Goal: Task Accomplishment & Management: Use online tool/utility

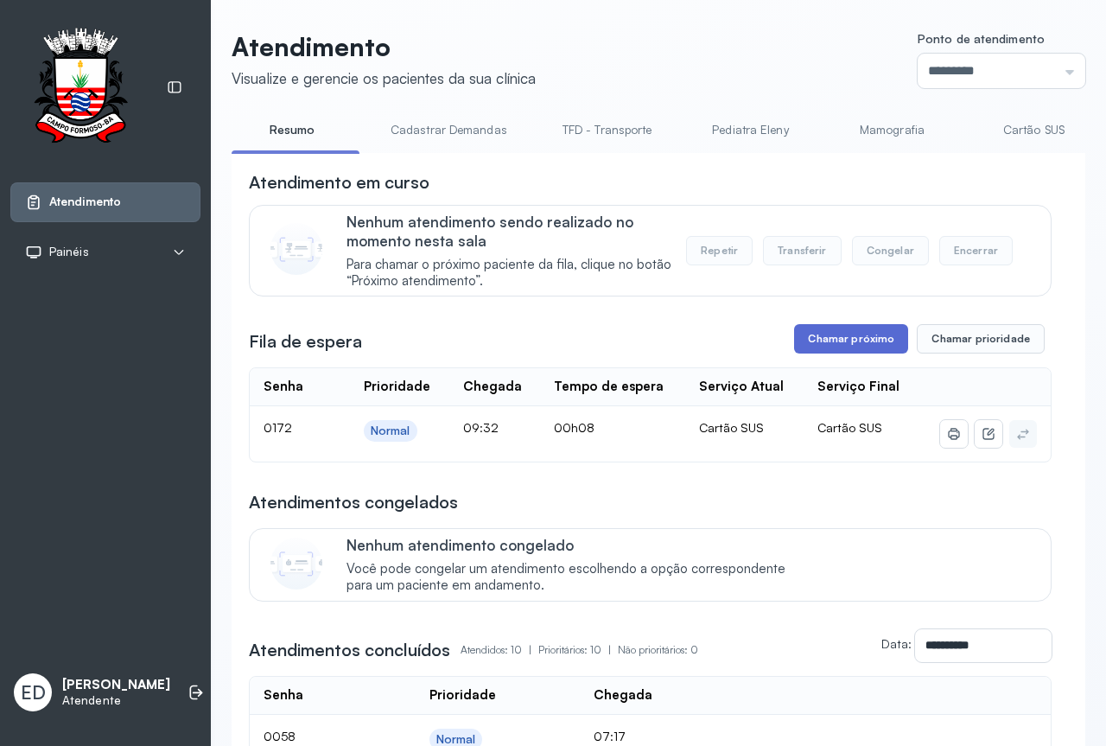
click at [841, 336] on button "Chamar próximo" at bounding box center [851, 338] width 114 height 29
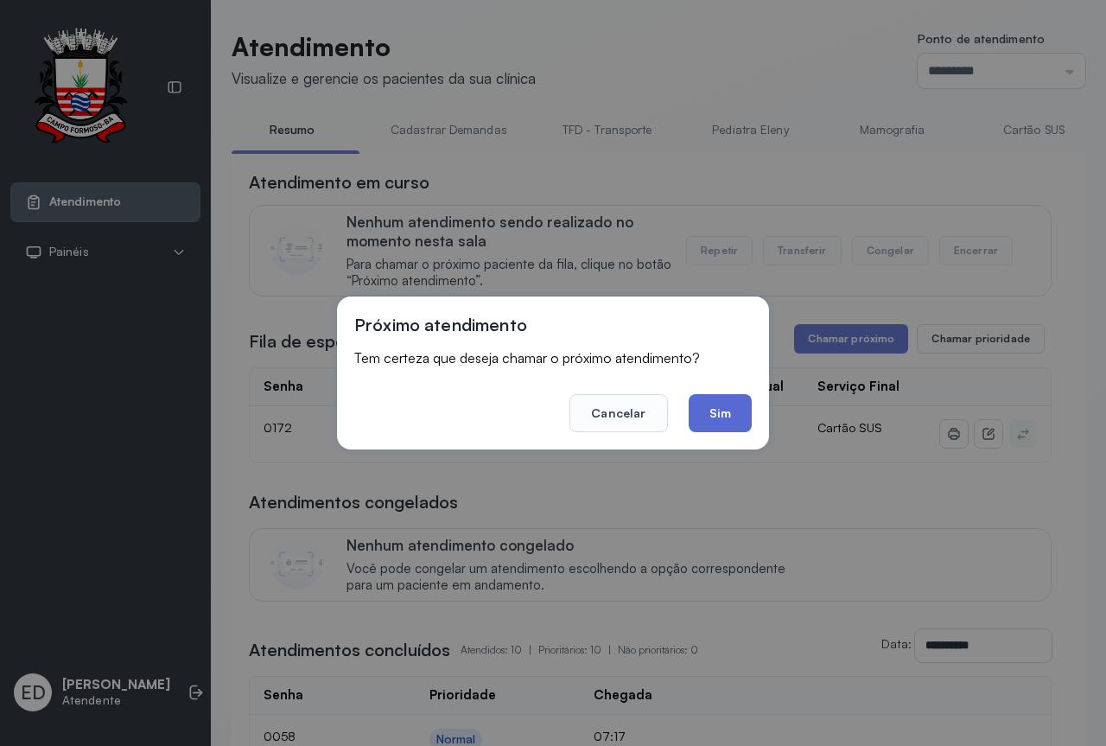
click at [719, 404] on button "Sim" at bounding box center [720, 413] width 63 height 38
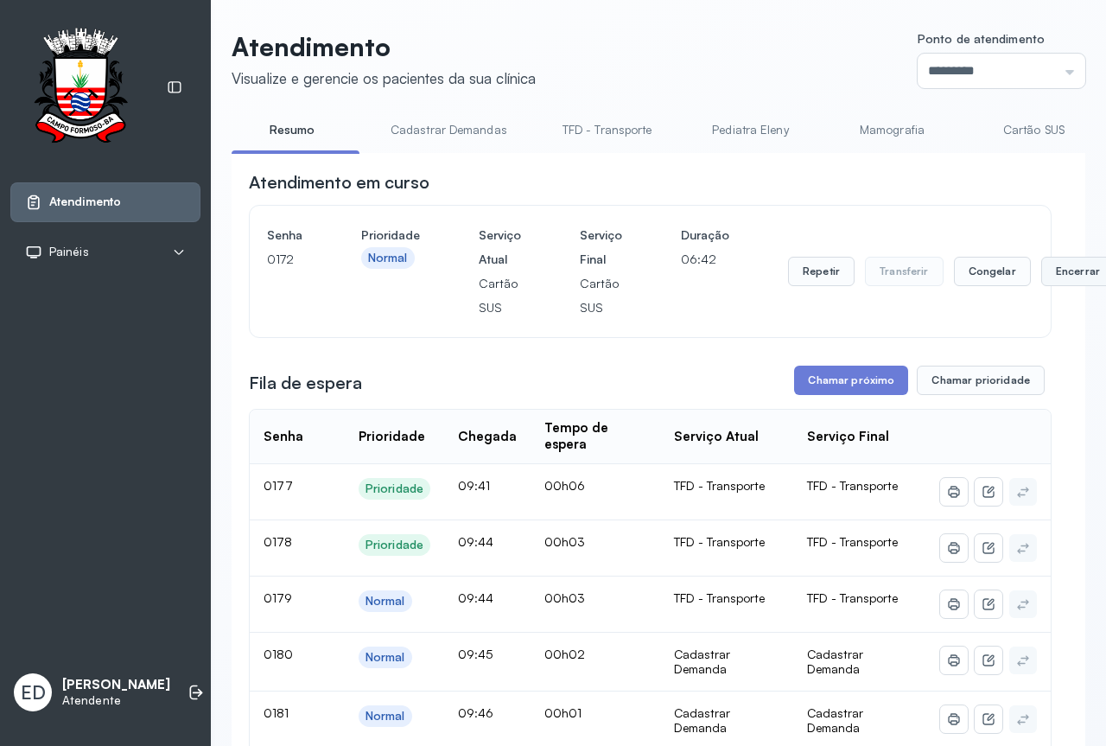
click at [1065, 278] on button "Encerrar" at bounding box center [1077, 271] width 73 height 29
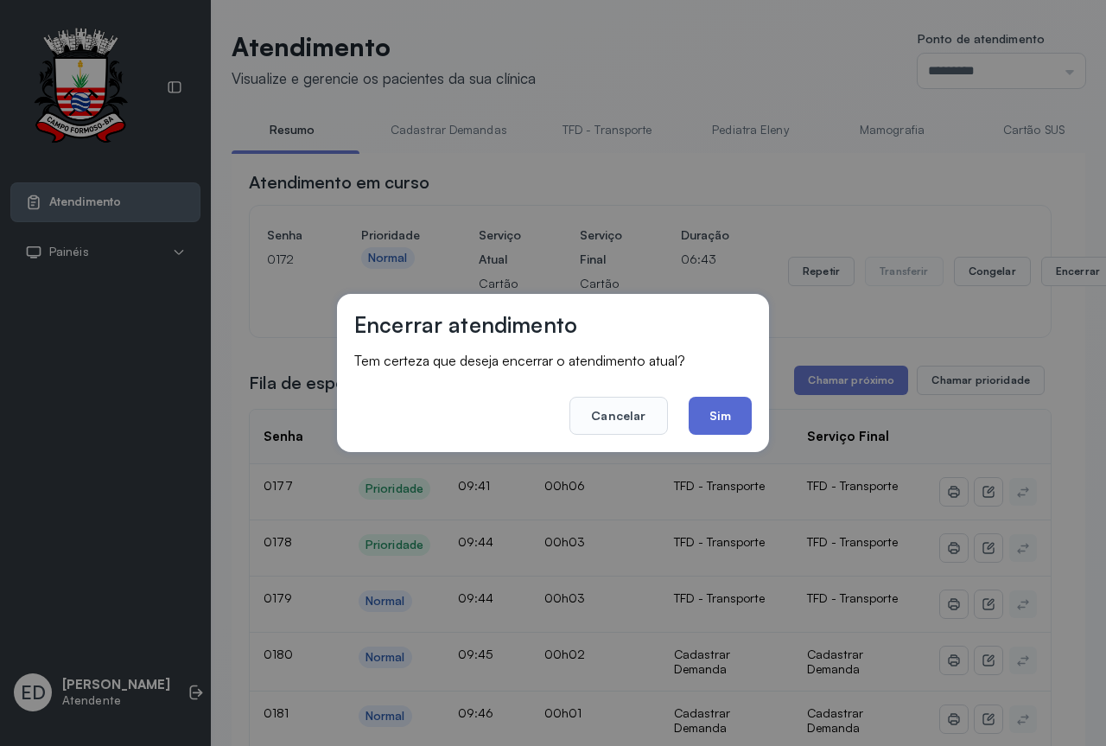
click at [726, 405] on button "Sim" at bounding box center [720, 416] width 63 height 38
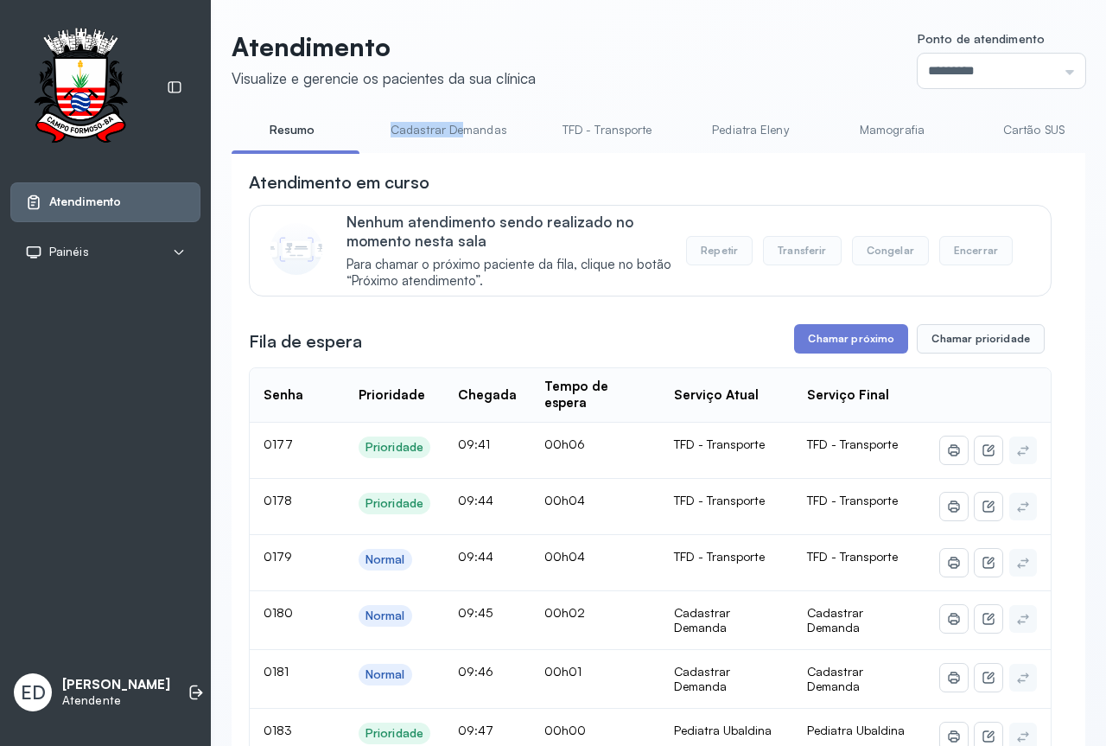
drag, startPoint x: 391, startPoint y: 152, endPoint x: 460, endPoint y: 145, distance: 69.5
click at [545, 145] on li "Cadastrar Demandas" at bounding box center [610, 135] width 131 height 39
click at [545, 149] on li "Cadastrar Demandas" at bounding box center [610, 135] width 131 height 39
click at [754, 131] on link "Cadastrar Demanda" at bounding box center [791, 130] width 145 height 29
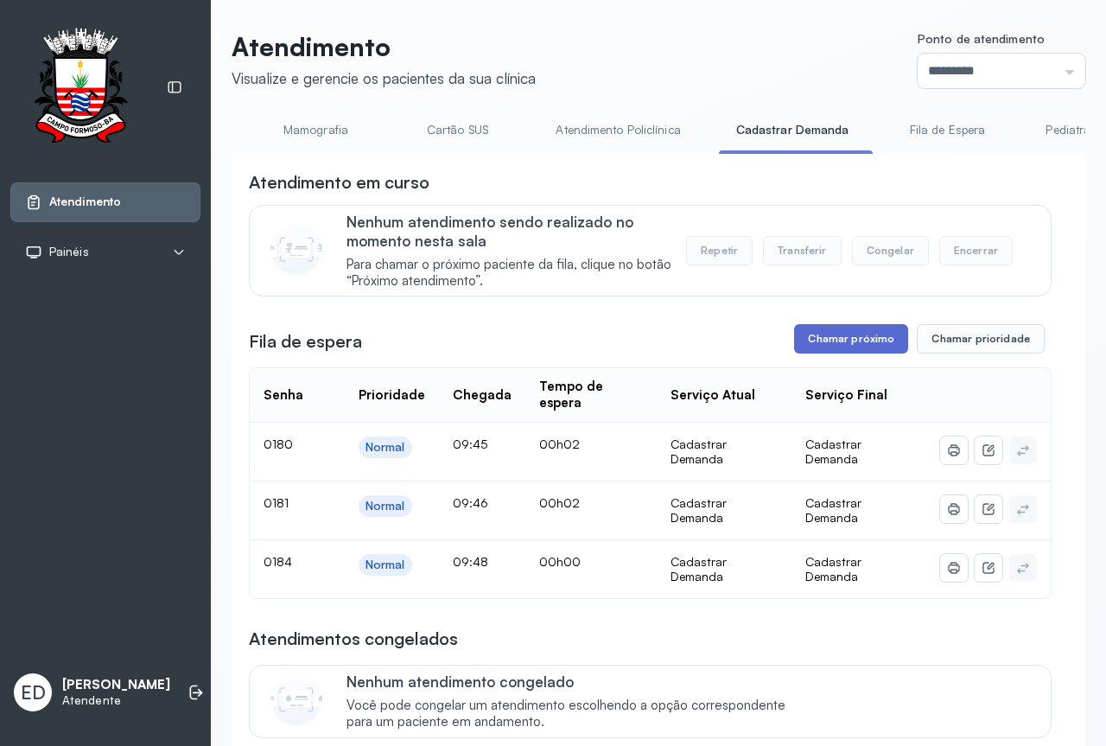
click at [827, 338] on button "Chamar próximo" at bounding box center [851, 338] width 114 height 29
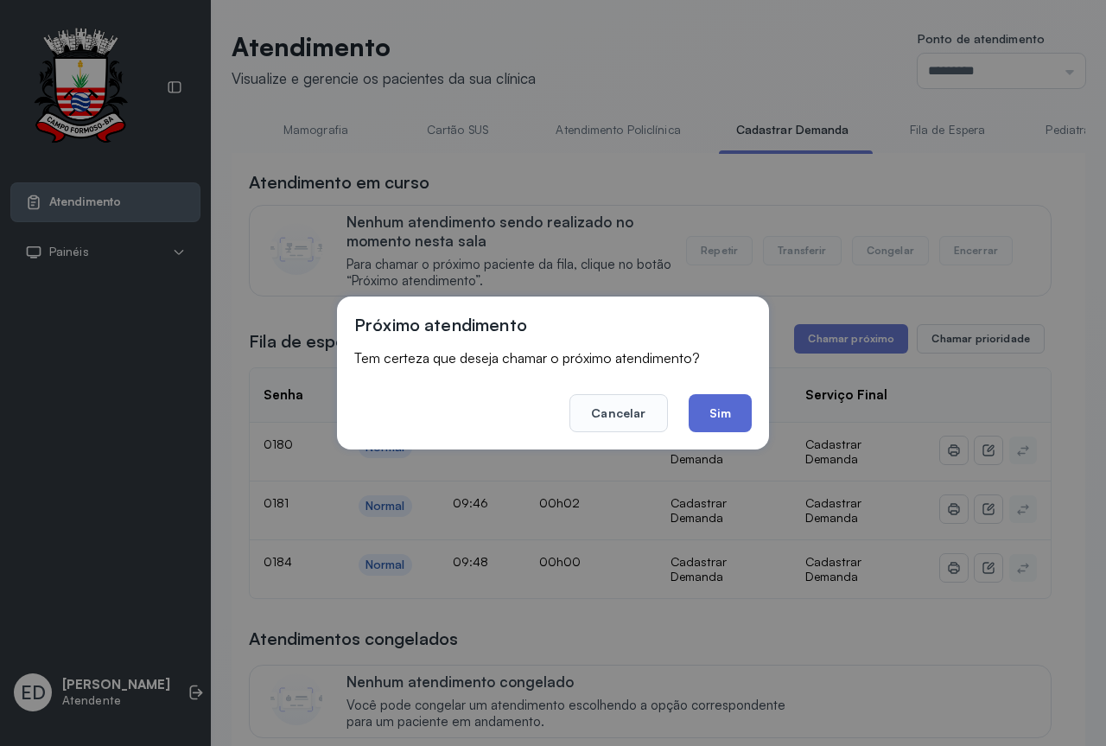
click at [731, 418] on button "Sim" at bounding box center [720, 413] width 63 height 38
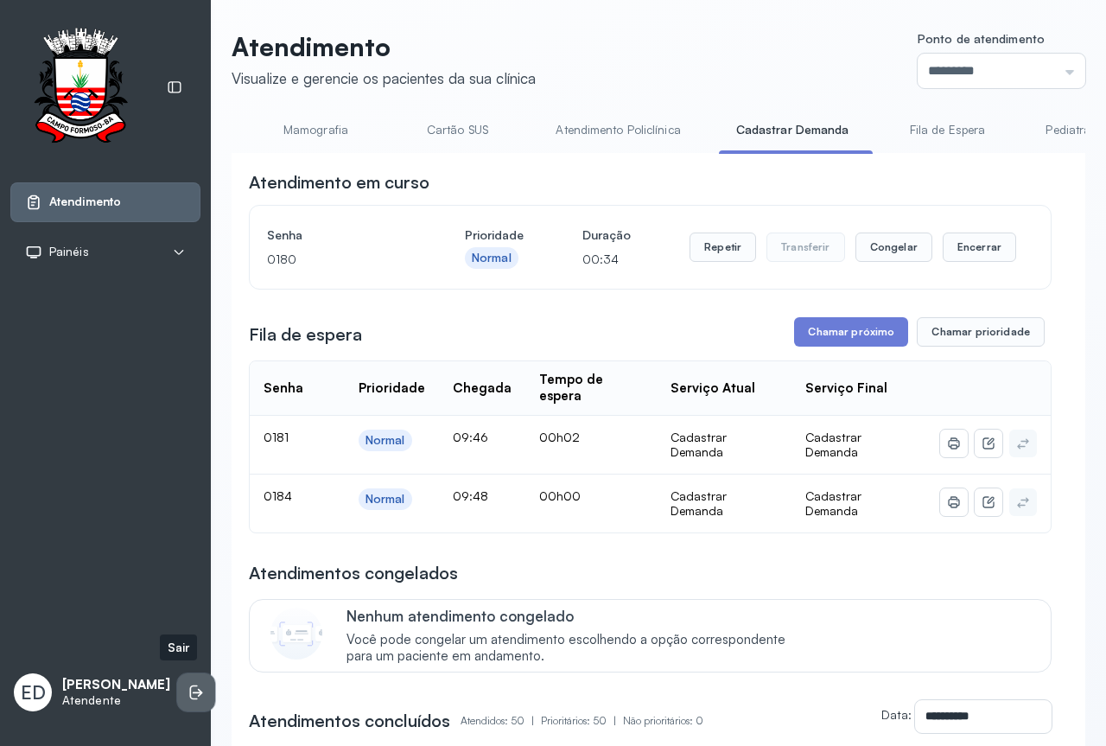
click at [188, 691] on icon at bounding box center [196, 692] width 17 height 17
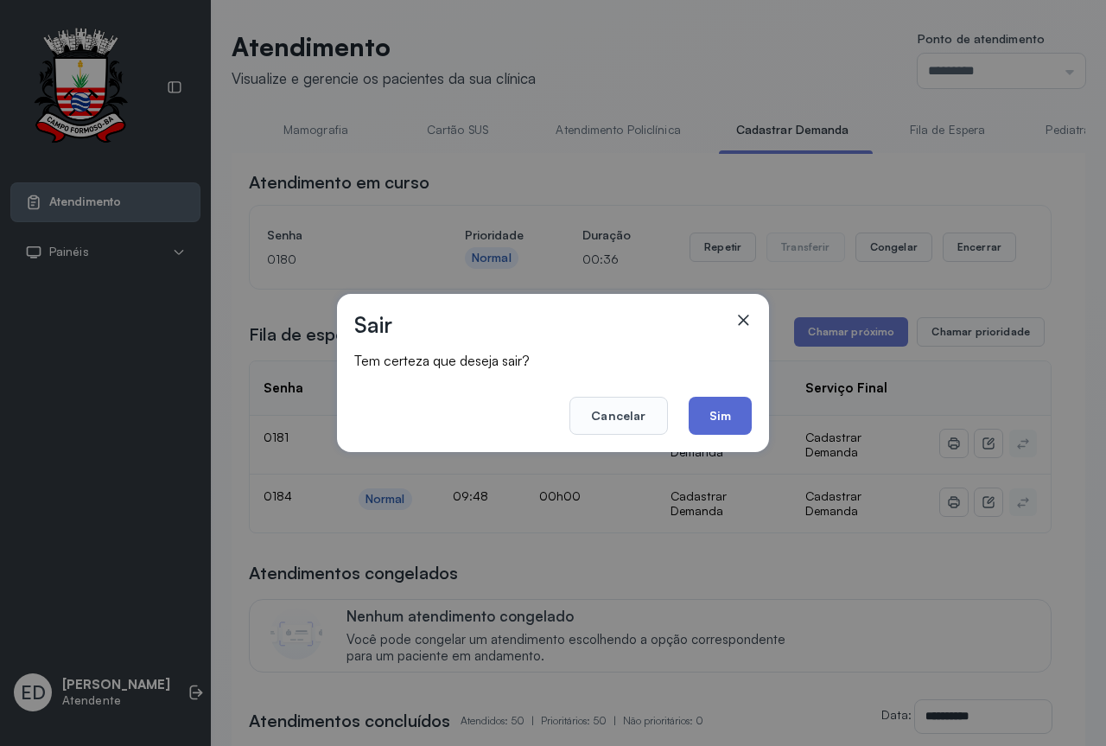
click at [745, 427] on button "Sim" at bounding box center [720, 416] width 63 height 38
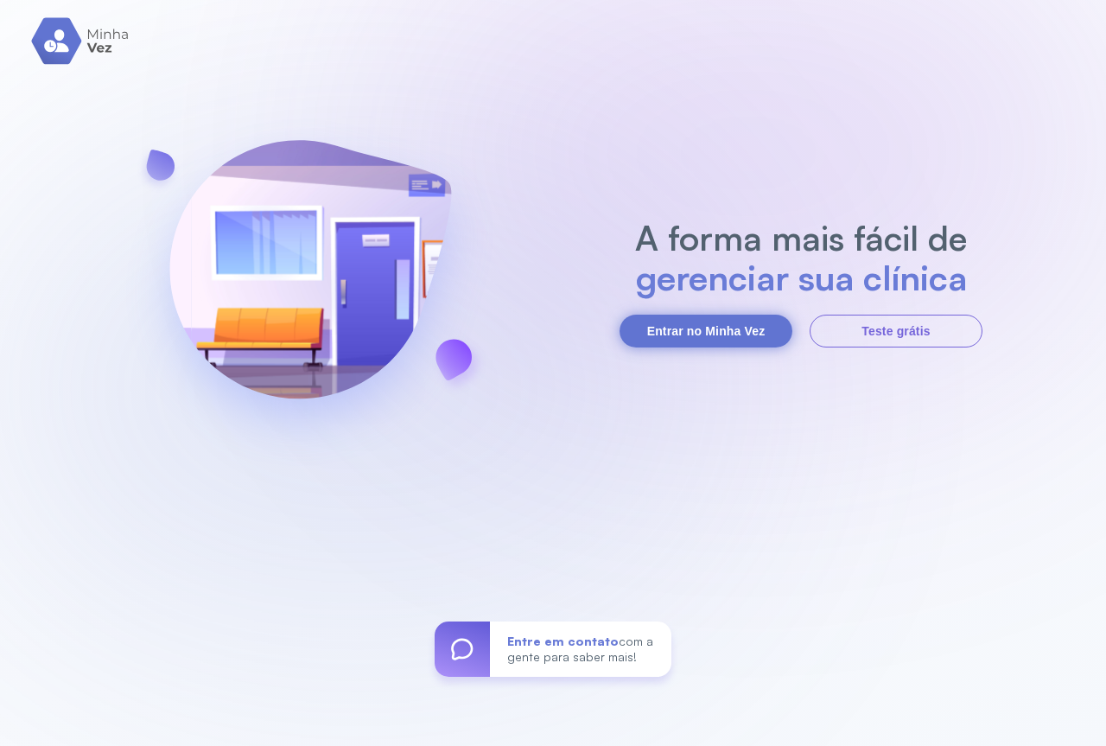
click at [713, 330] on button "Entrar no Minha Vez" at bounding box center [706, 331] width 173 height 33
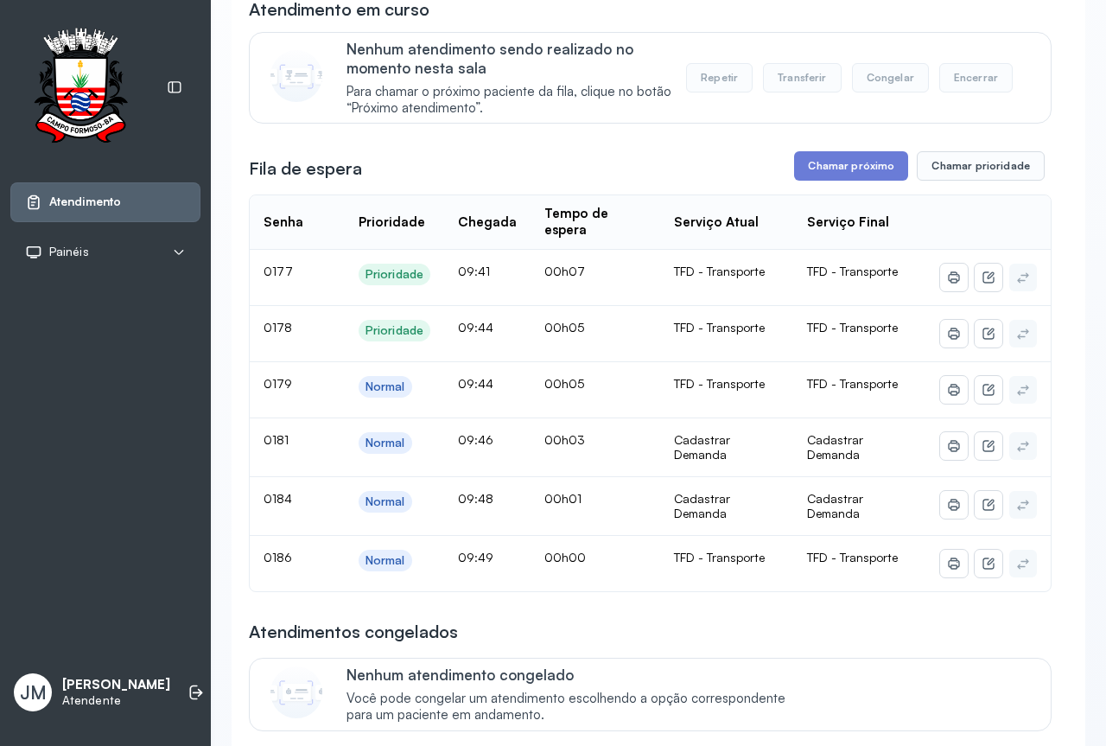
scroll to position [86, 0]
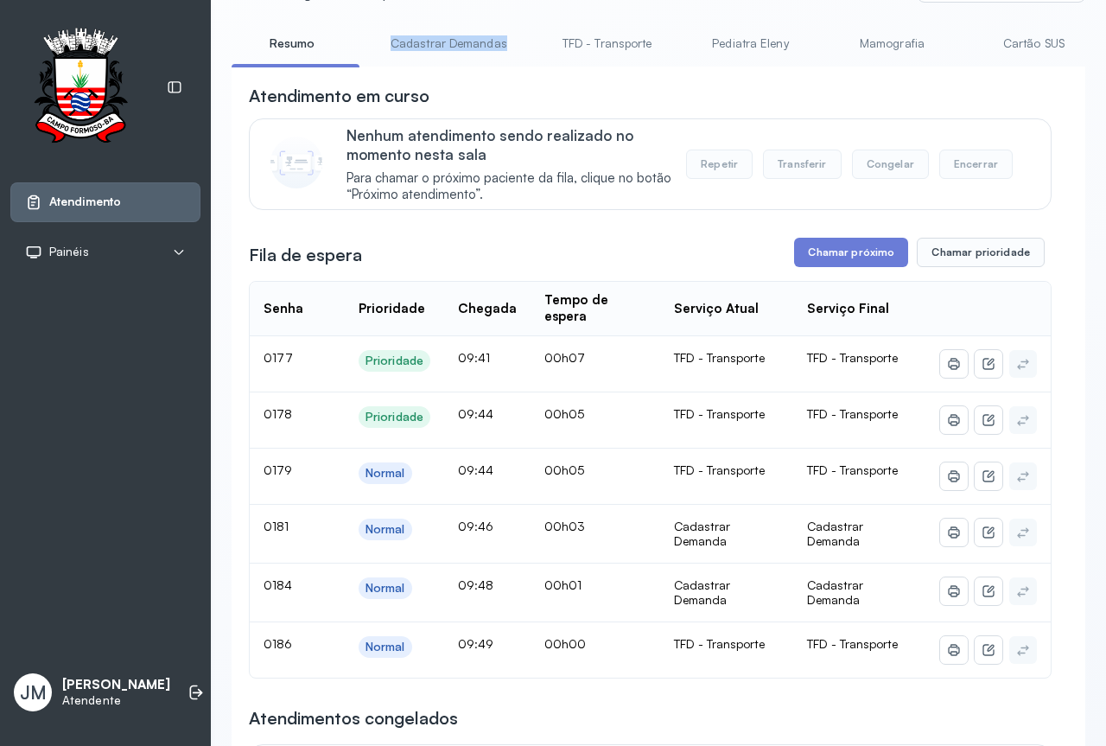
drag, startPoint x: 389, startPoint y: 67, endPoint x: 494, endPoint y: 77, distance: 105.9
click at [531, 68] on div "Resumo Cadastrar Demandas TFD - Transporte Pediatra Eleny Mamografia Cartão SUS…" at bounding box center [659, 48] width 854 height 39
drag, startPoint x: 494, startPoint y: 77, endPoint x: 453, endPoint y: 64, distance: 43.5
click at [493, 77] on div "**********" at bounding box center [659, 630] width 854 height 1126
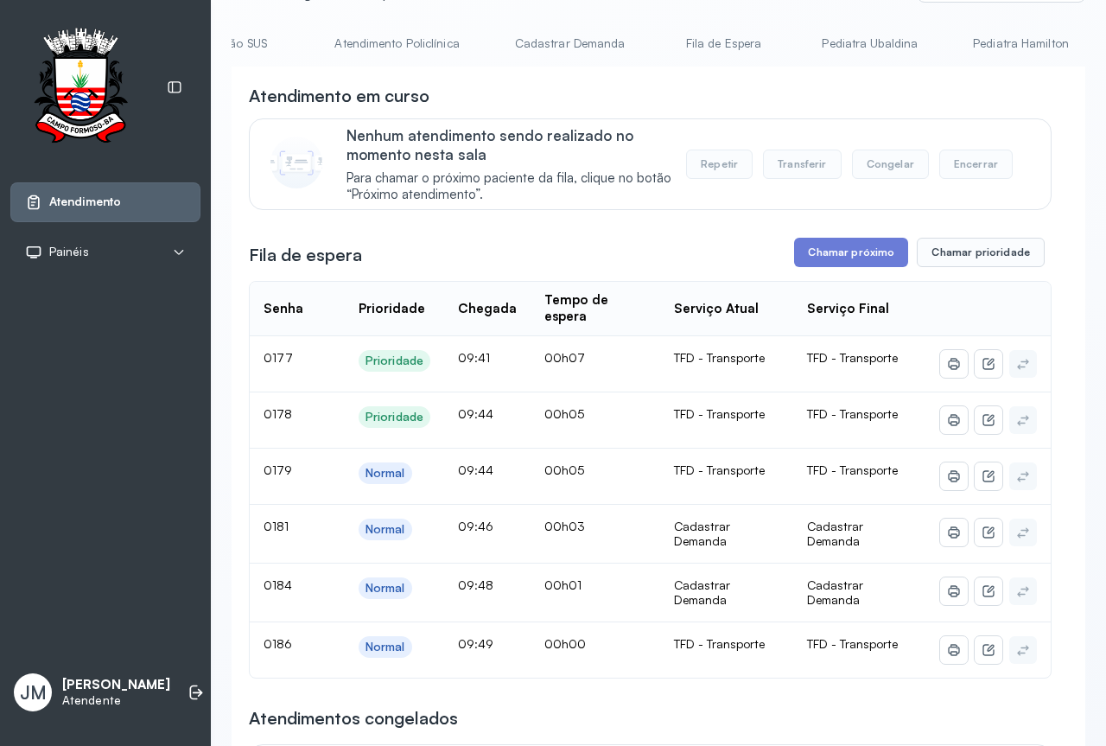
click at [534, 43] on link "Cadastrar Demanda" at bounding box center [570, 43] width 145 height 29
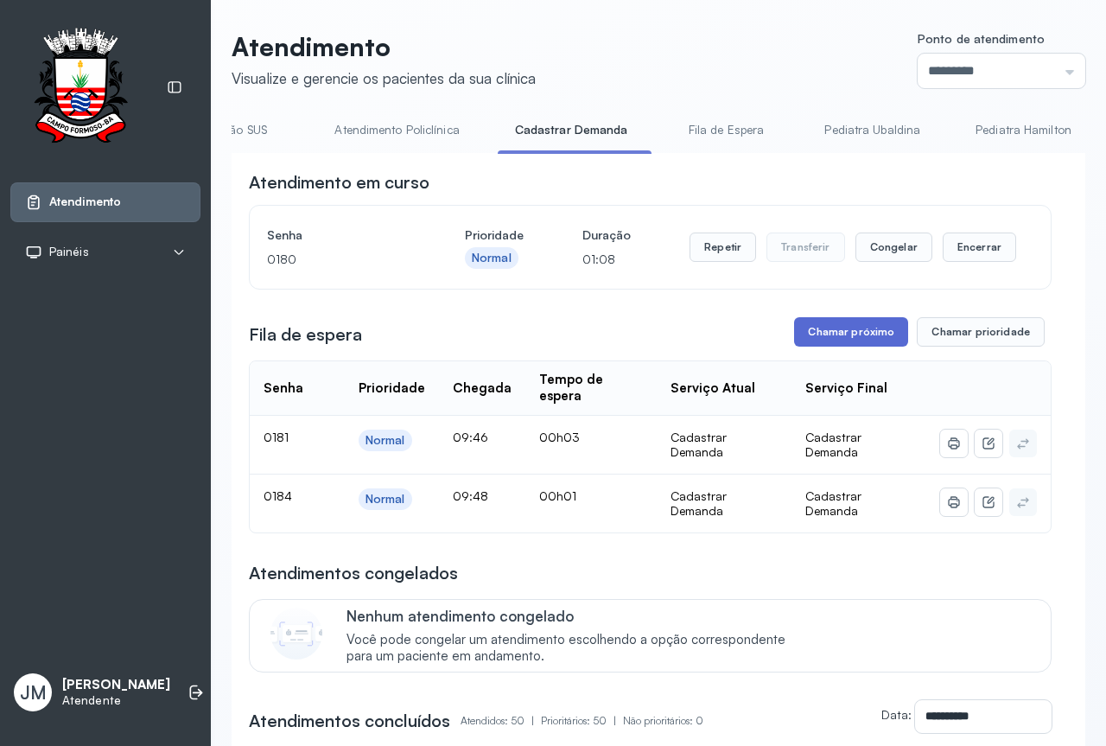
click at [843, 347] on button "Chamar próximo" at bounding box center [851, 331] width 114 height 29
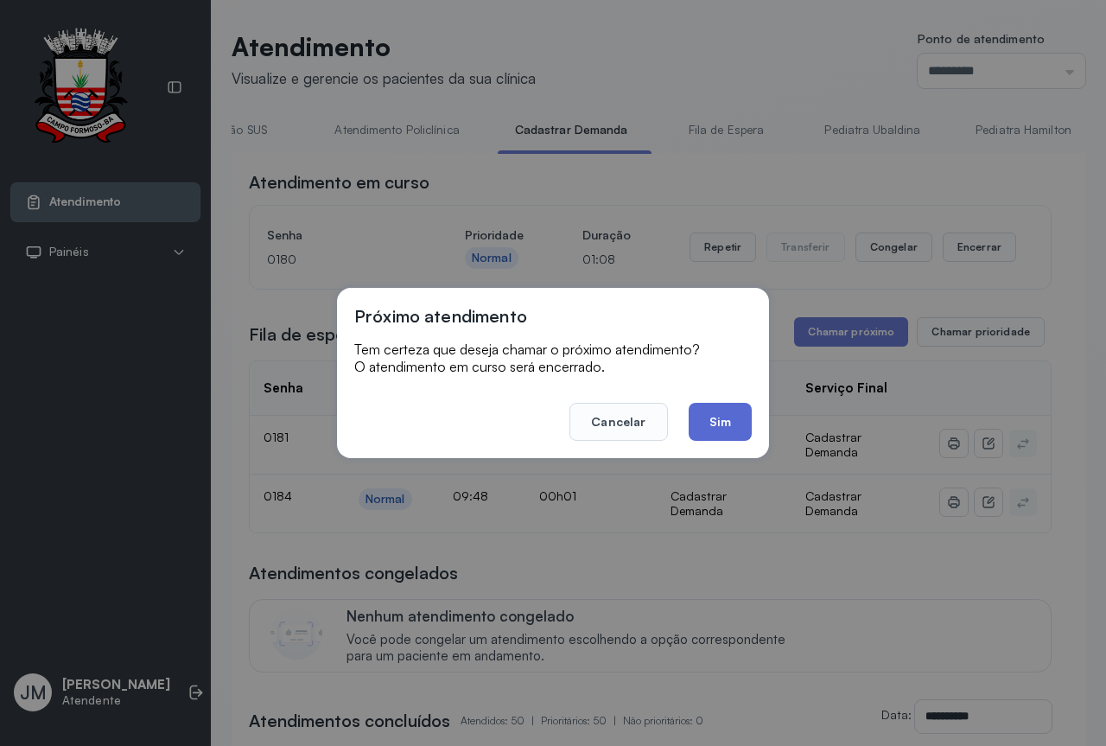
click at [715, 410] on button "Sim" at bounding box center [720, 422] width 63 height 38
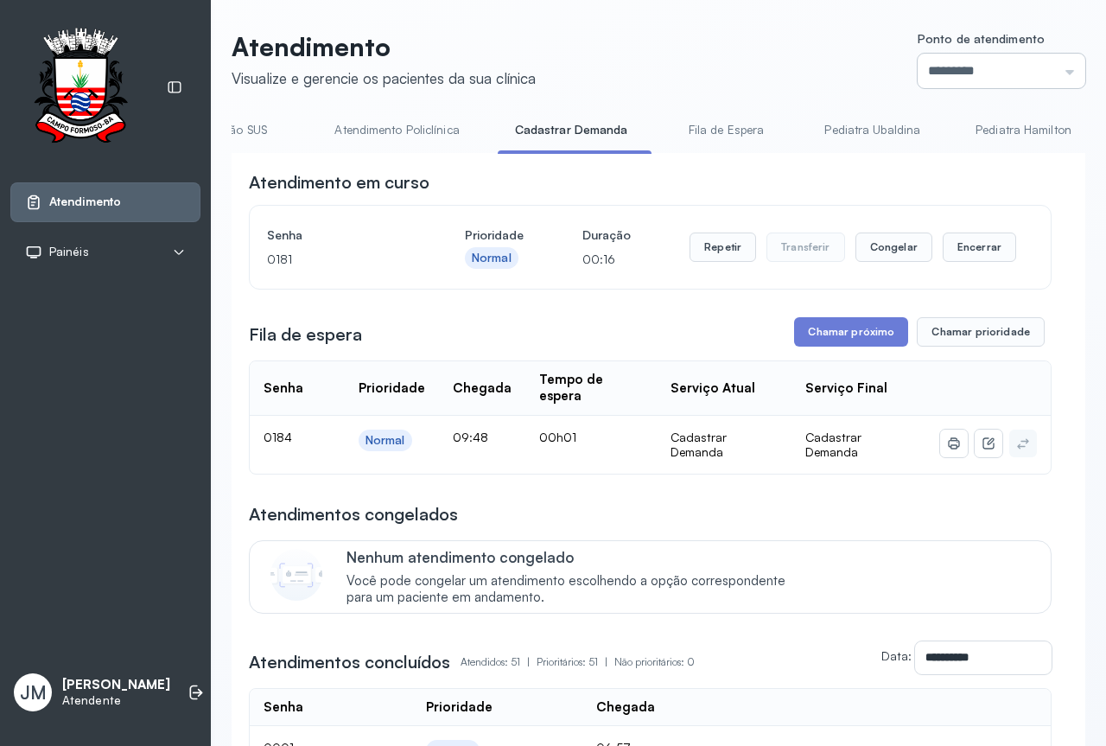
click at [1027, 64] on input "*********" at bounding box center [1002, 71] width 168 height 35
type input "*********"
click at [703, 253] on button "Repetir" at bounding box center [723, 246] width 67 height 29
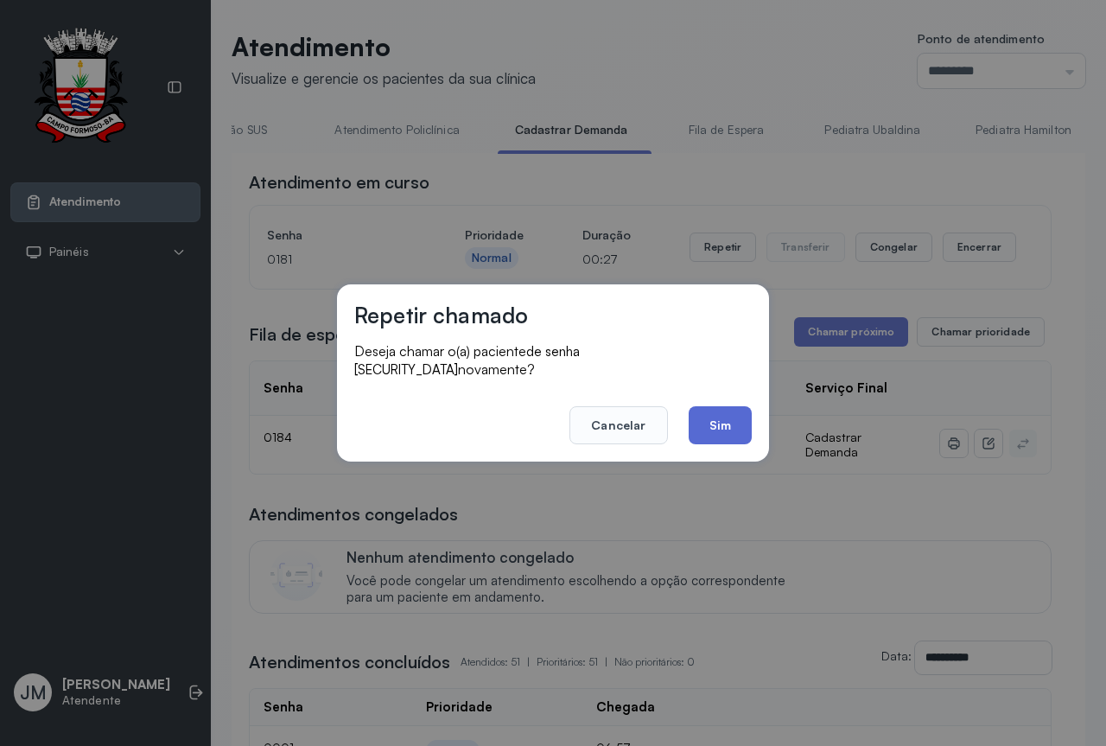
click at [715, 417] on button "Sim" at bounding box center [720, 425] width 63 height 38
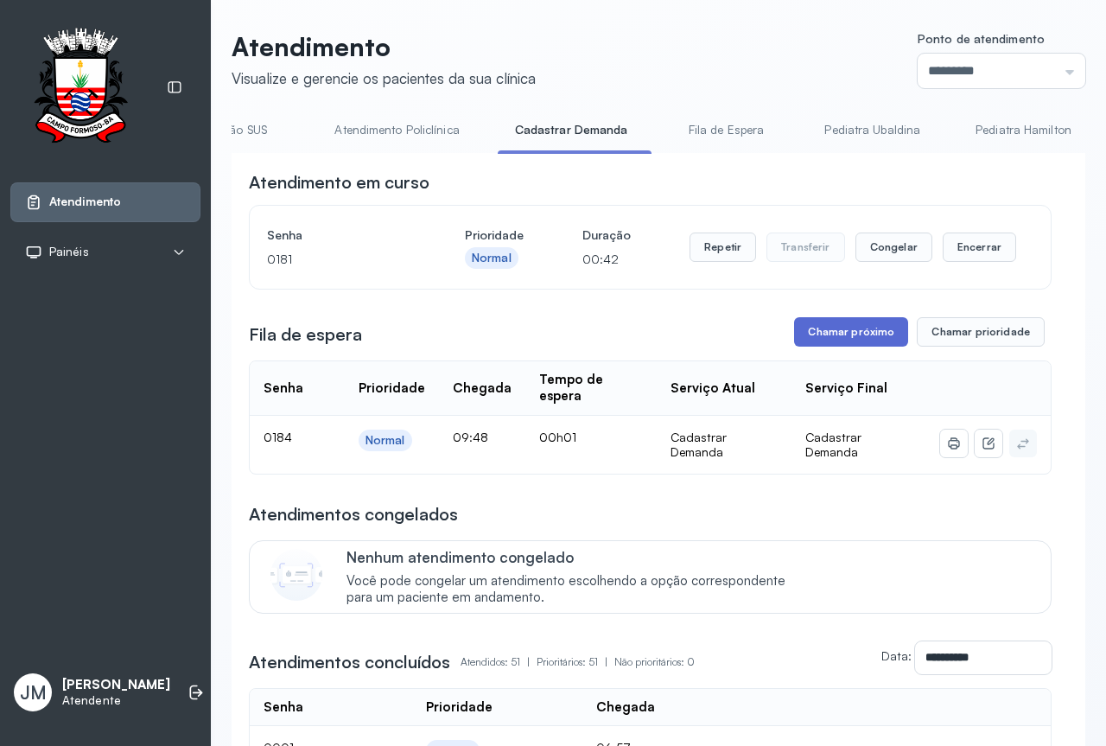
click at [844, 347] on button "Chamar próximo" at bounding box center [851, 331] width 114 height 29
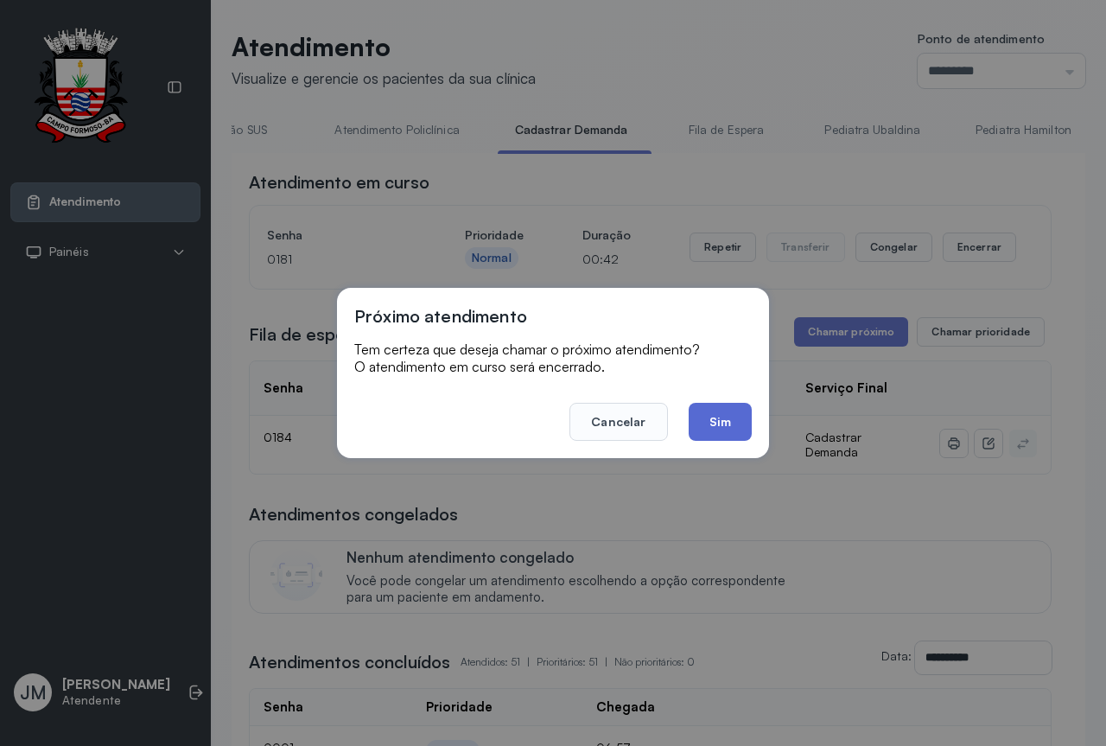
click at [721, 432] on button "Sim" at bounding box center [720, 422] width 63 height 38
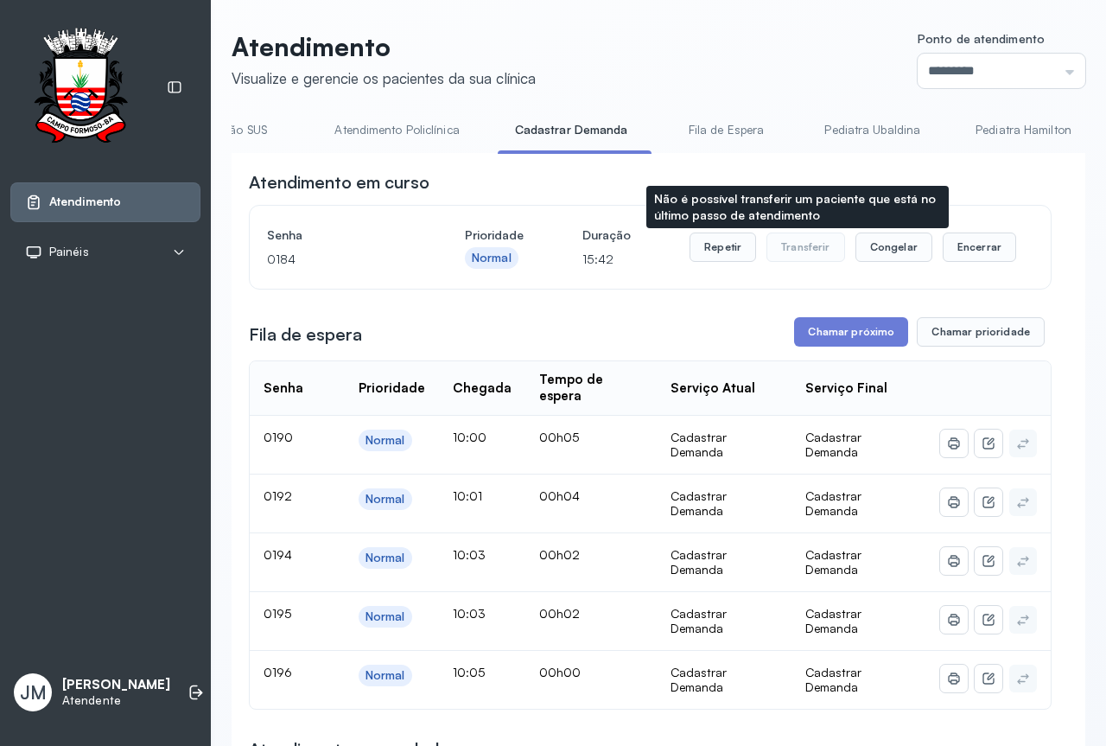
scroll to position [173, 0]
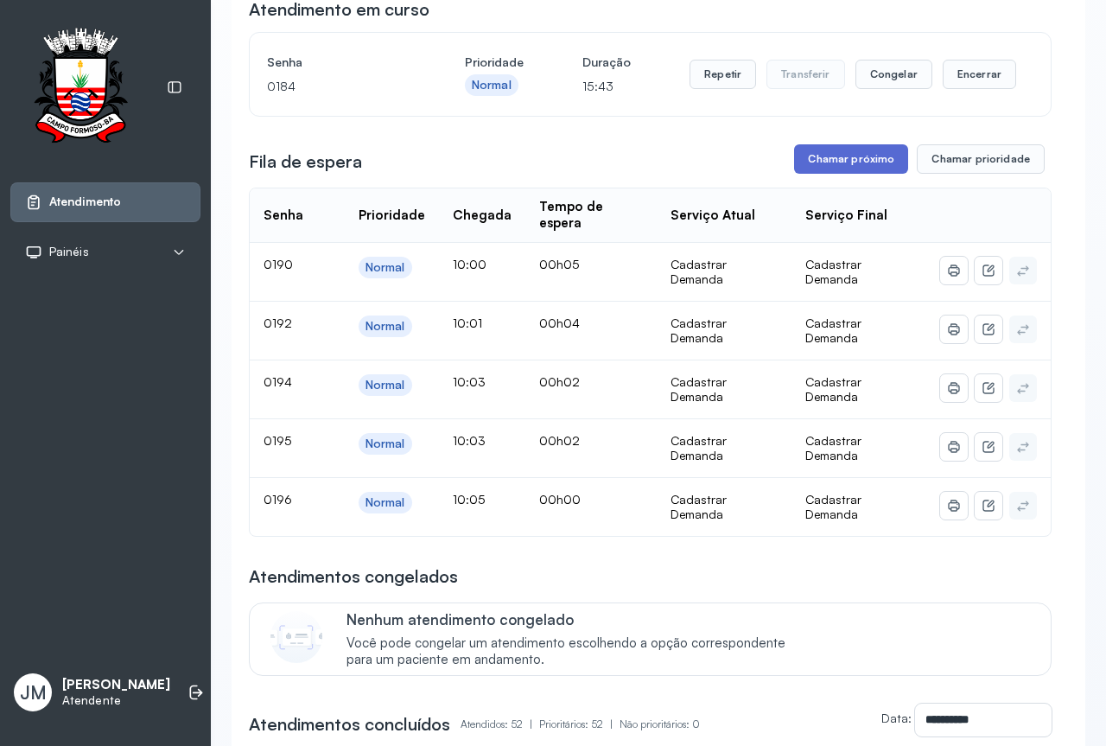
click at [847, 149] on button "Chamar próximo" at bounding box center [851, 158] width 114 height 29
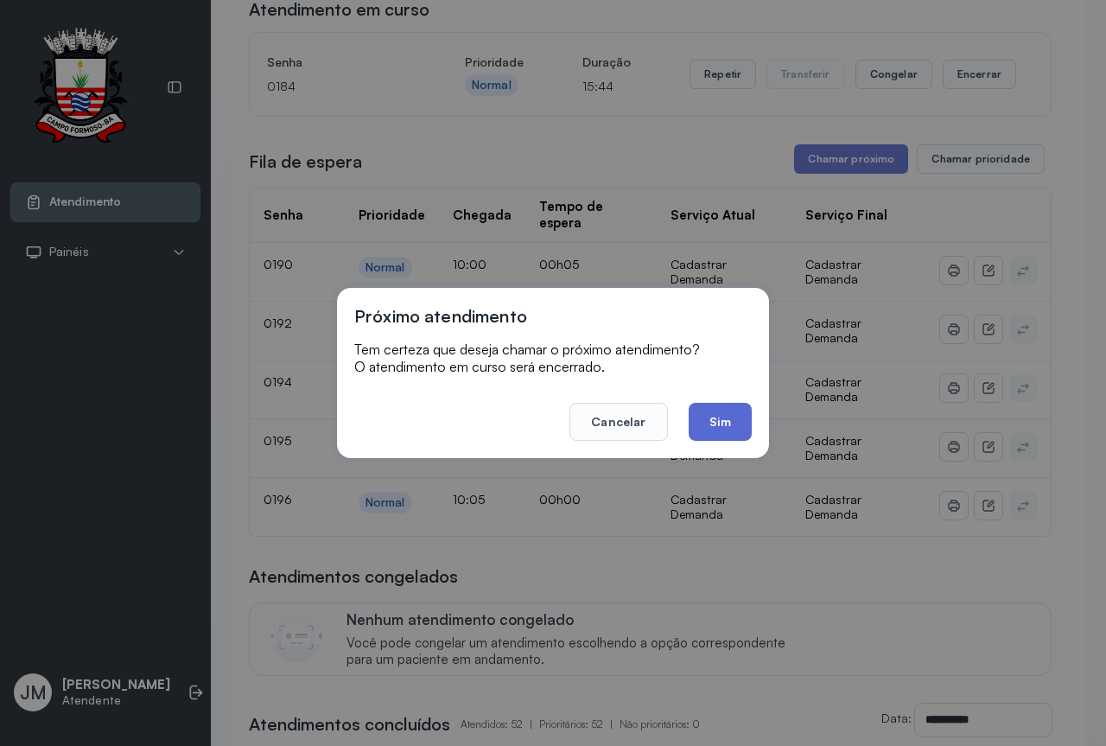
click at [713, 416] on button "Sim" at bounding box center [720, 422] width 63 height 38
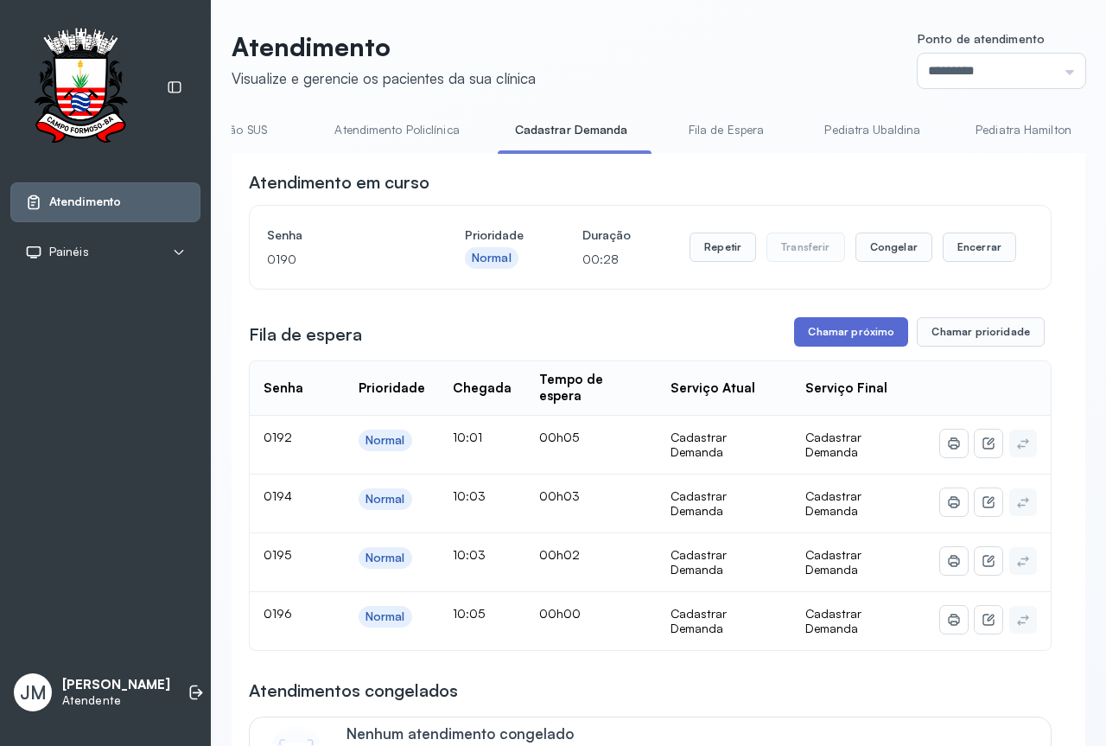
click at [829, 338] on button "Chamar próximo" at bounding box center [851, 331] width 114 height 29
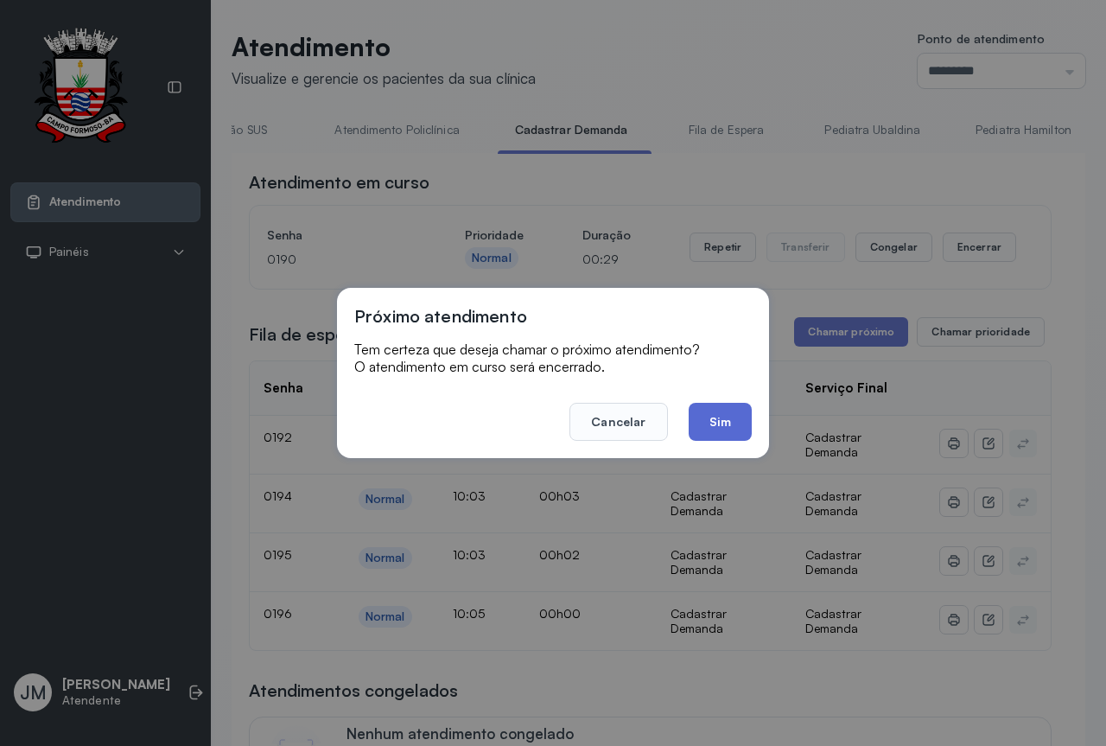
click at [716, 420] on button "Sim" at bounding box center [720, 422] width 63 height 38
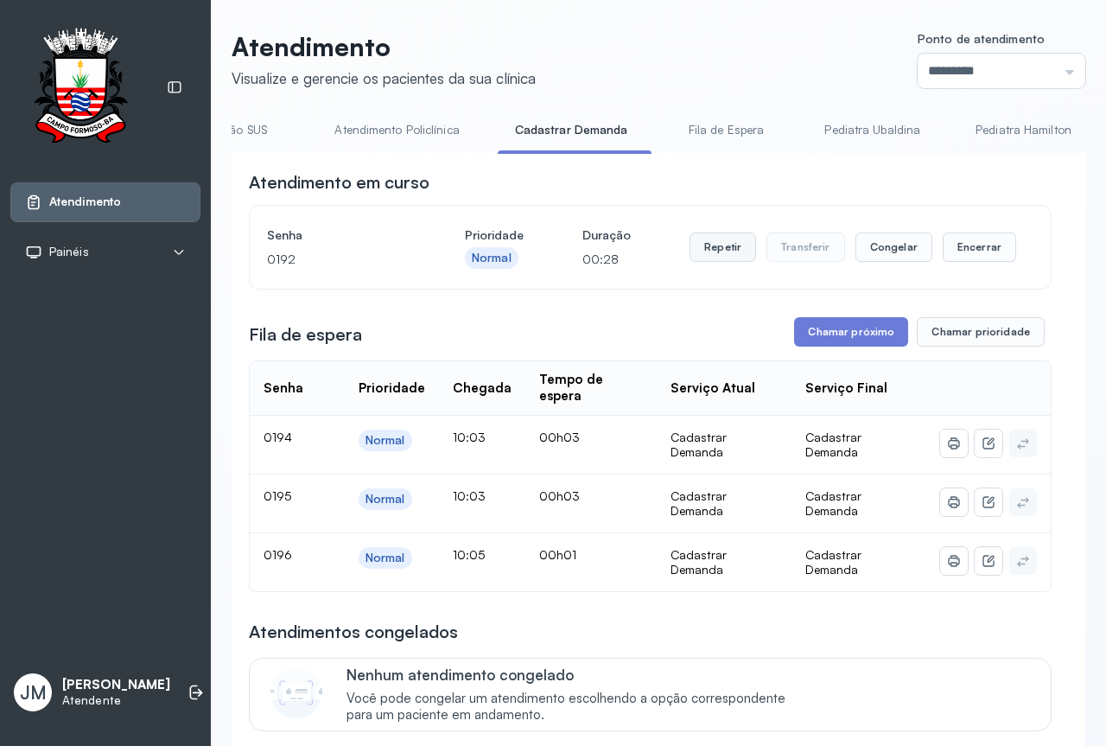
click at [737, 250] on button "Repetir" at bounding box center [723, 246] width 67 height 29
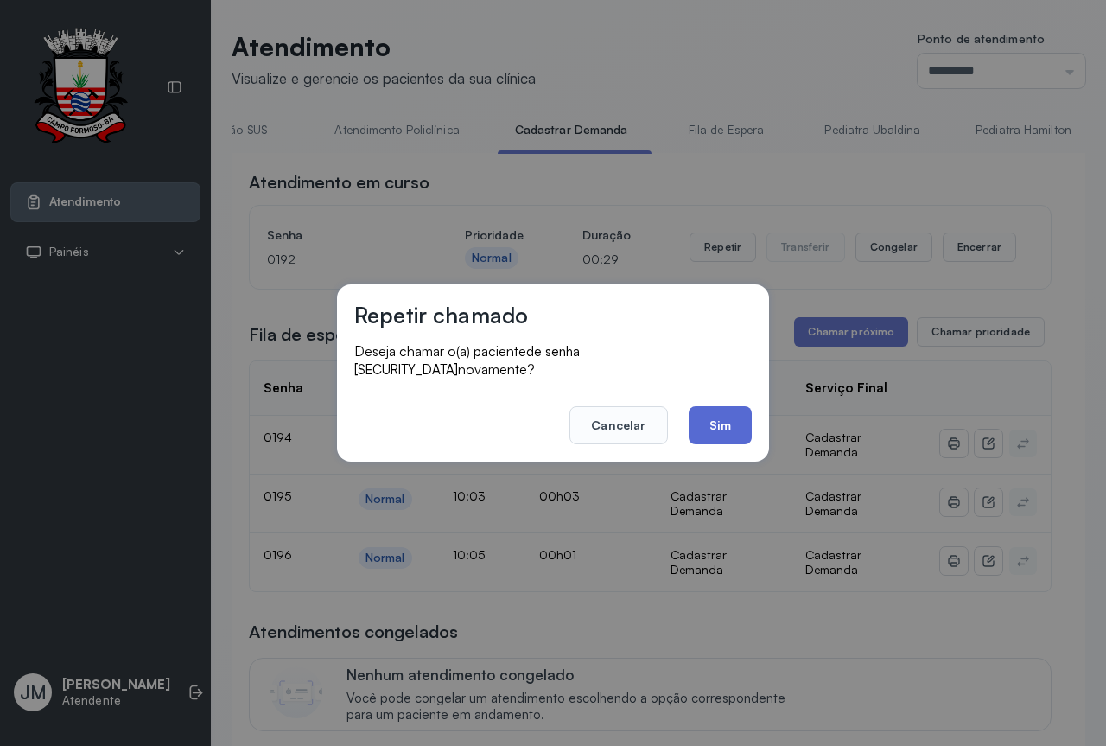
click at [713, 423] on button "Sim" at bounding box center [720, 425] width 63 height 38
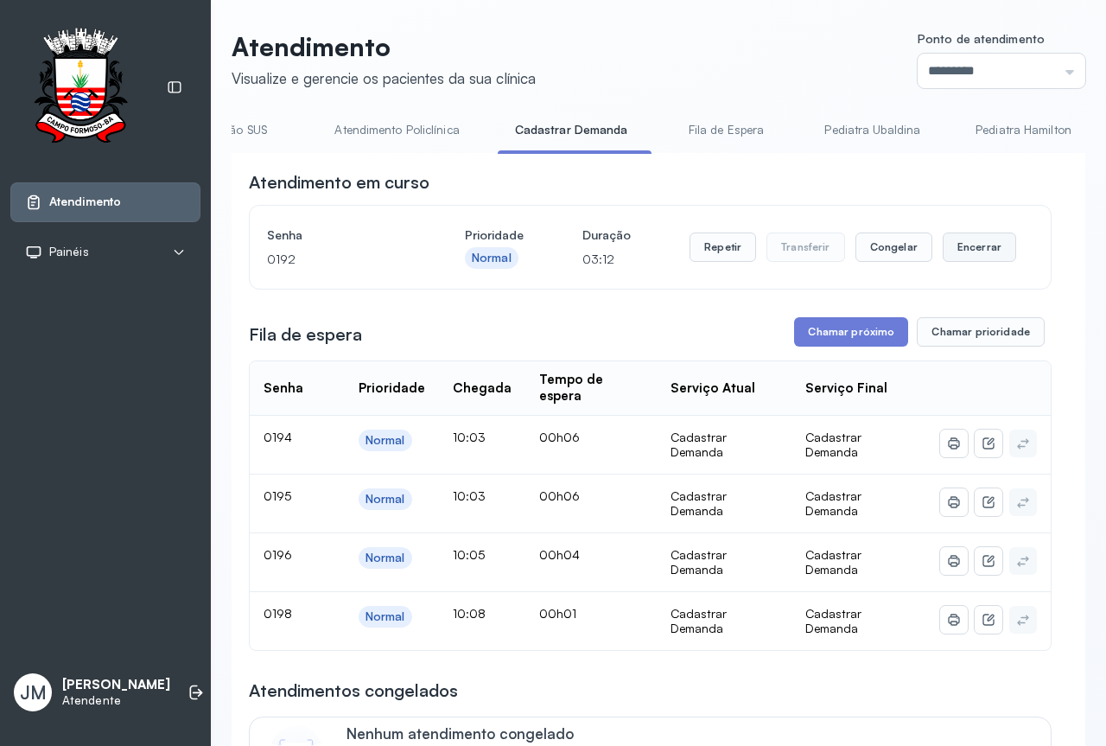
click at [947, 243] on button "Encerrar" at bounding box center [979, 246] width 73 height 29
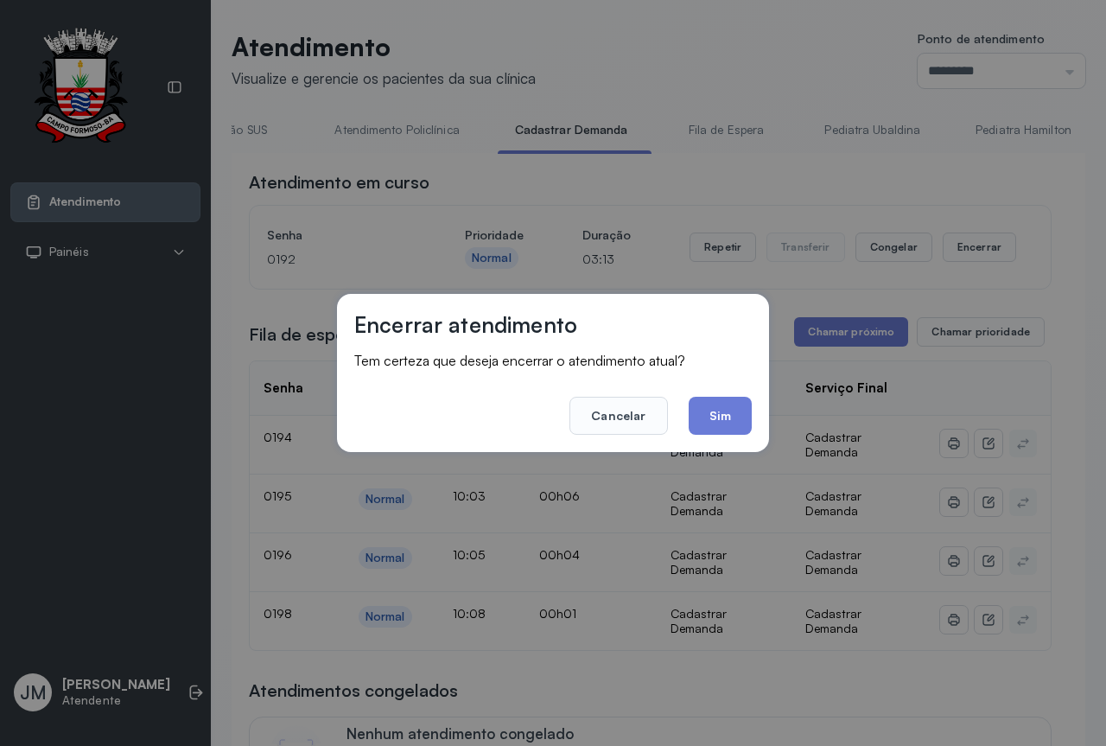
drag, startPoint x: 727, startPoint y: 418, endPoint x: 822, endPoint y: 377, distance: 103.7
click at [727, 412] on button "Sim" at bounding box center [720, 416] width 63 height 38
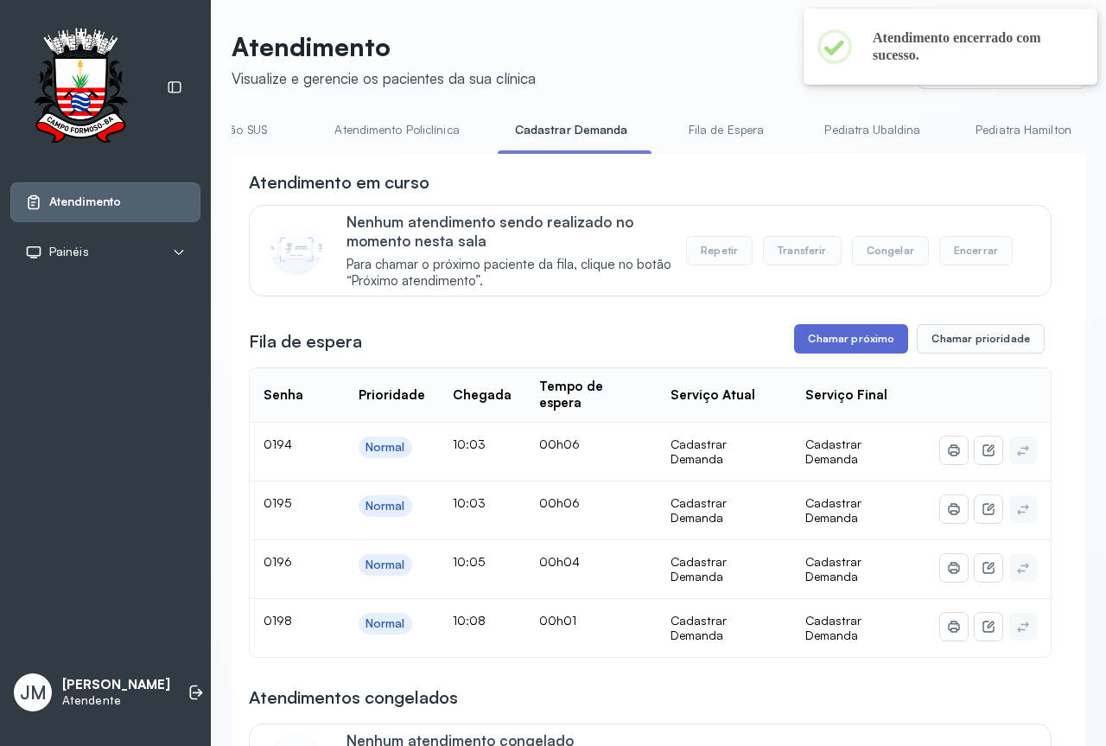
click at [811, 334] on button "Chamar próximo" at bounding box center [851, 338] width 114 height 29
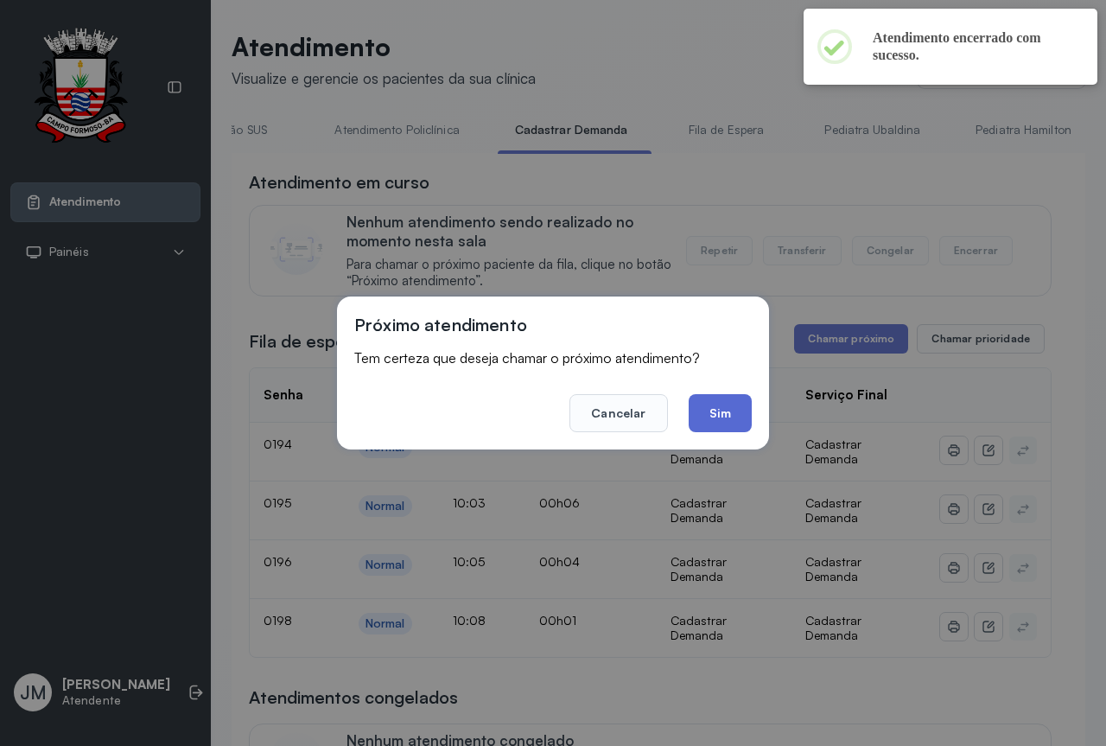
click at [716, 410] on button "Sim" at bounding box center [720, 413] width 63 height 38
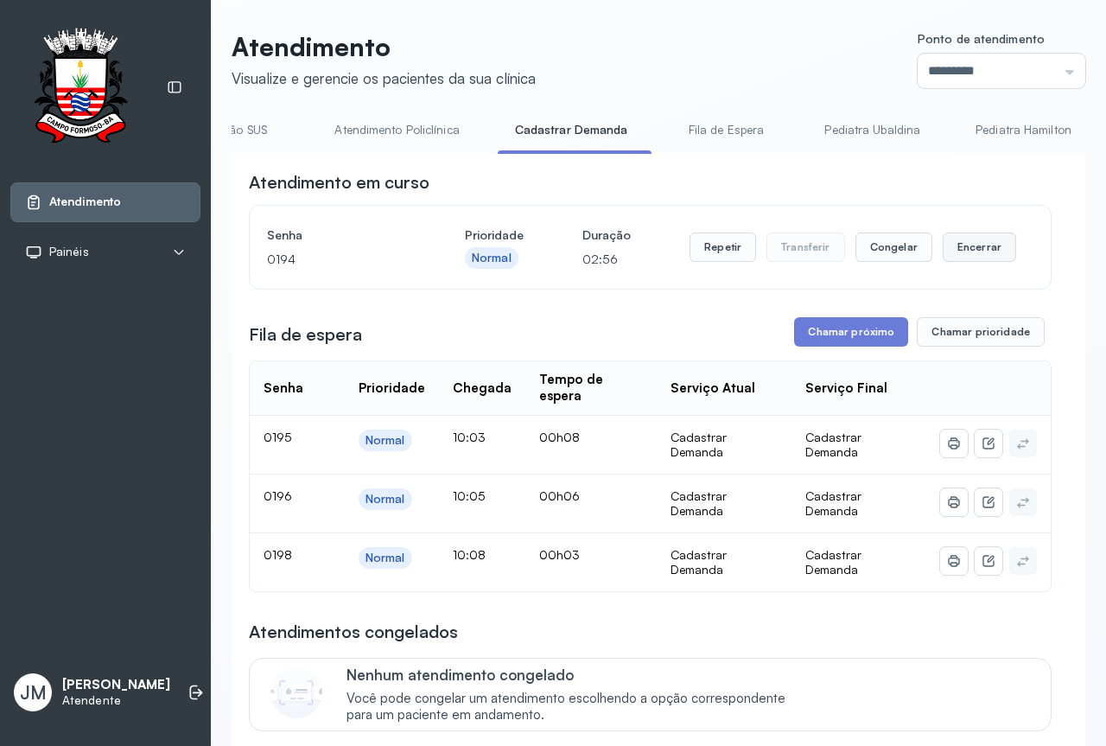
click at [963, 257] on button "Encerrar" at bounding box center [979, 246] width 73 height 29
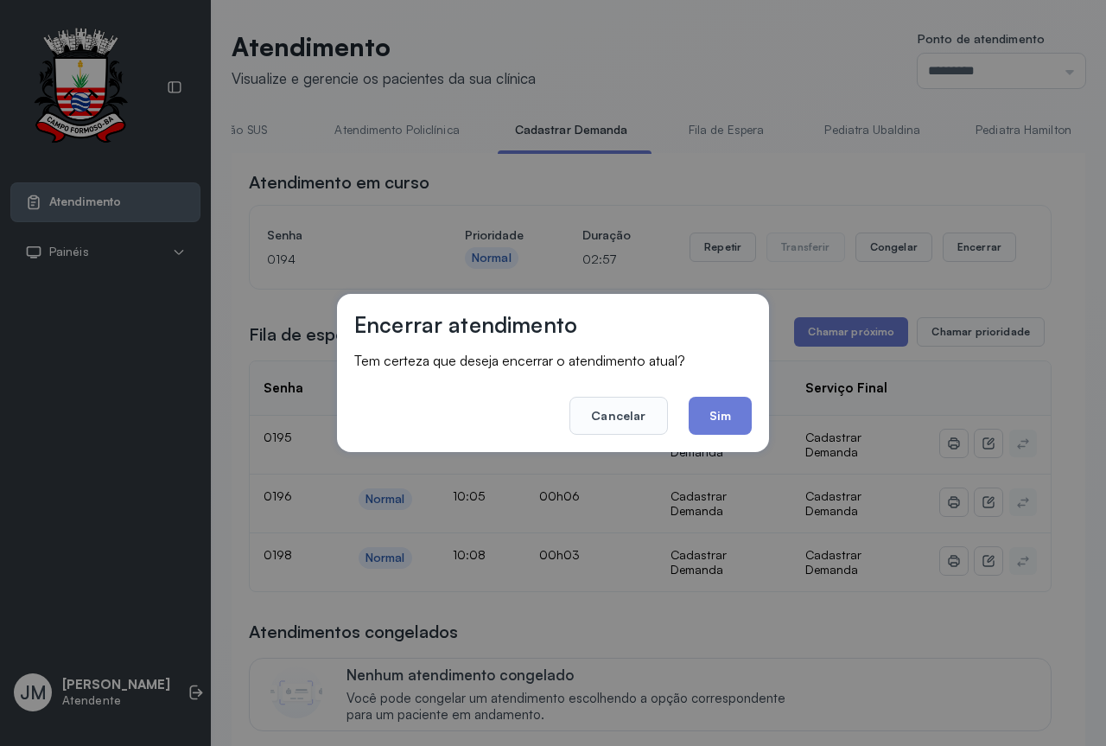
click at [713, 413] on button "Sim" at bounding box center [720, 416] width 63 height 38
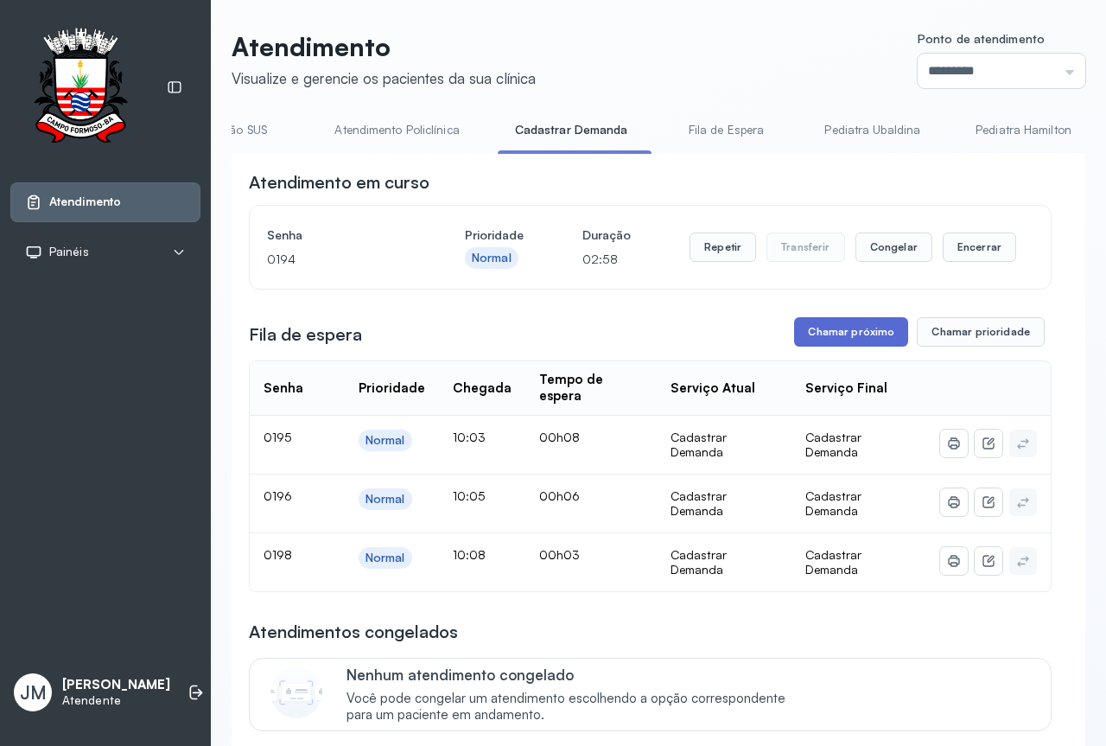
click at [845, 339] on button "Chamar próximo" at bounding box center [851, 331] width 114 height 29
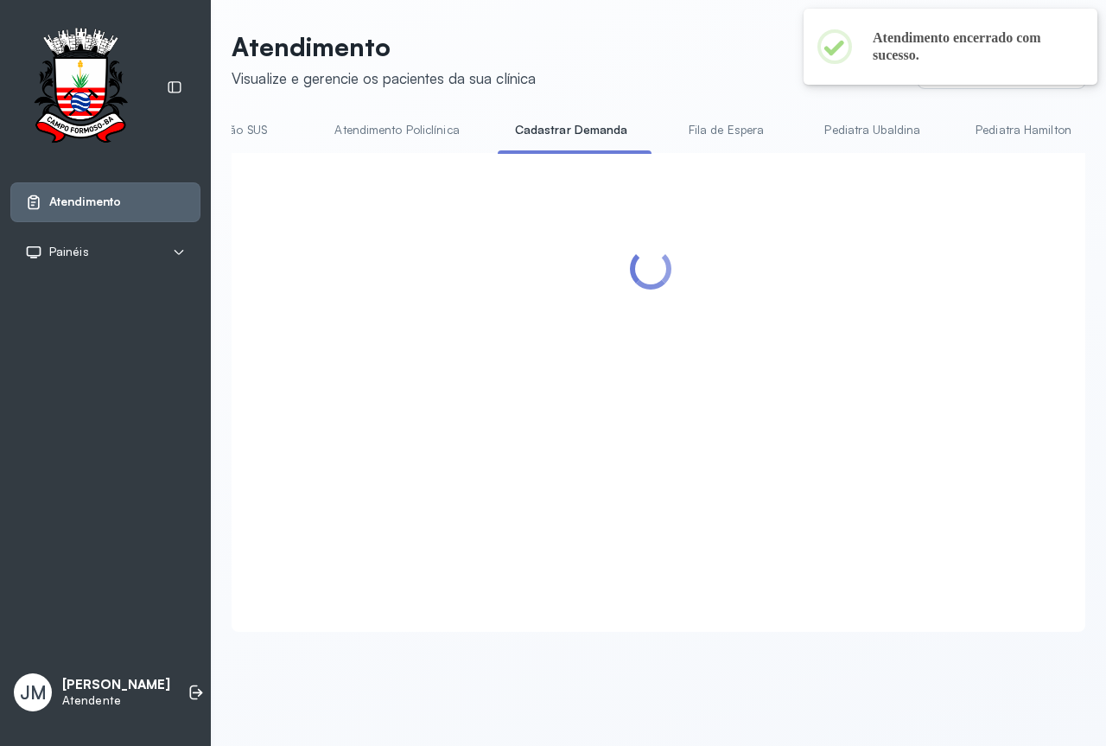
click at [717, 413] on div at bounding box center [650, 371] width 803 height 403
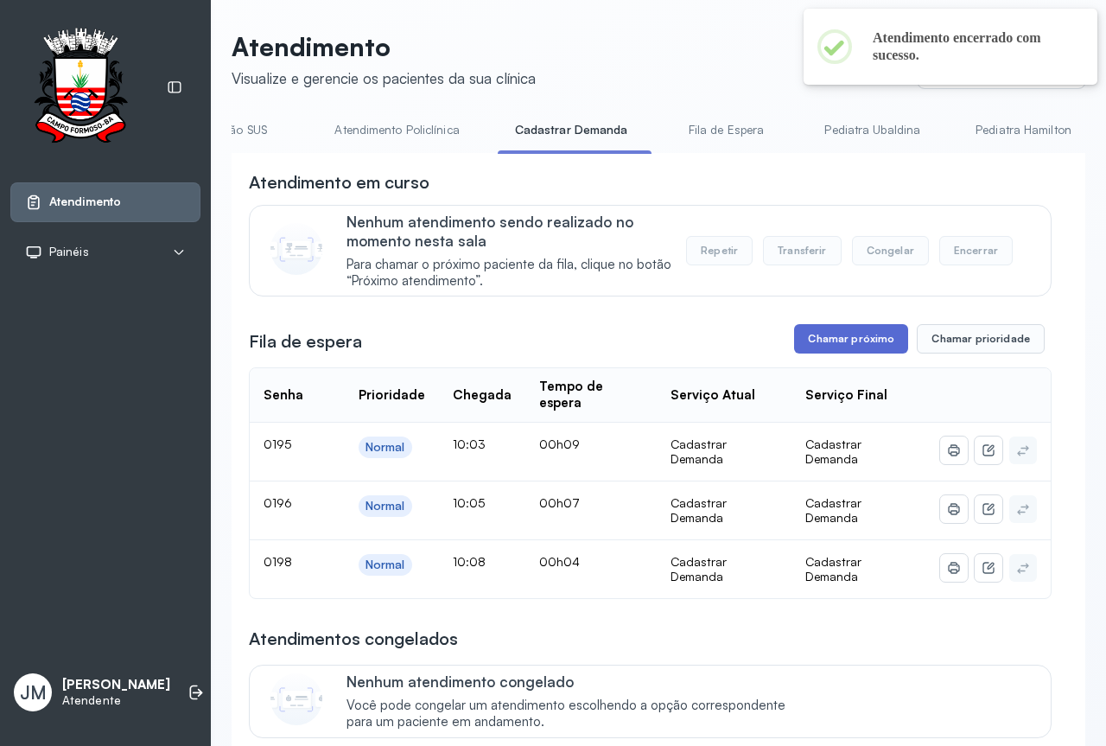
drag, startPoint x: 841, startPoint y: 363, endPoint x: 841, endPoint y: 343, distance: 19.9
click at [841, 343] on button "Chamar próximo" at bounding box center [851, 338] width 114 height 29
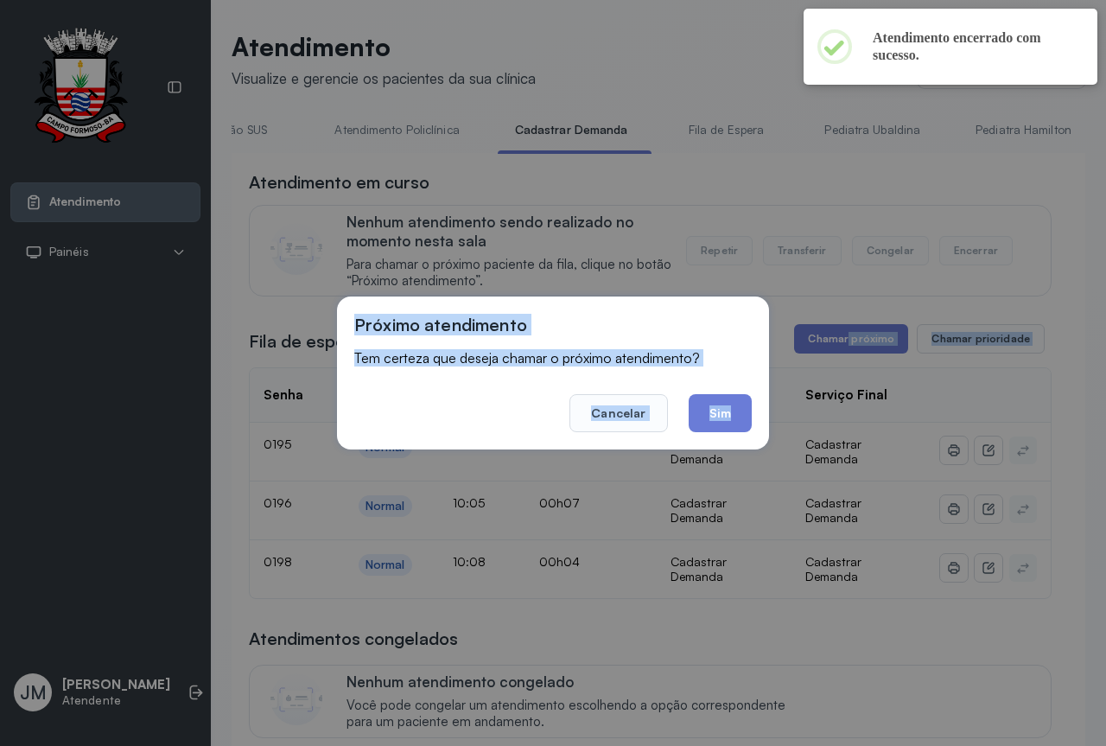
drag, startPoint x: 715, startPoint y: 400, endPoint x: 765, endPoint y: 363, distance: 62.4
click at [715, 399] on button "Sim" at bounding box center [720, 413] width 63 height 38
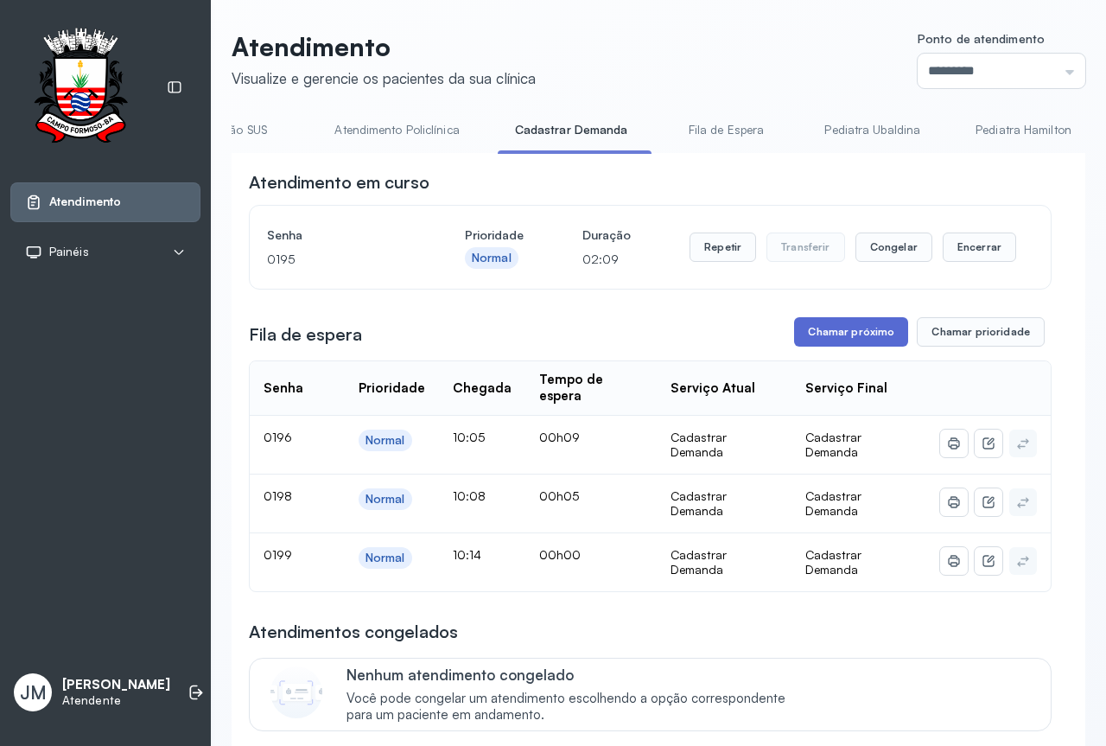
click at [849, 334] on button "Chamar próximo" at bounding box center [851, 331] width 114 height 29
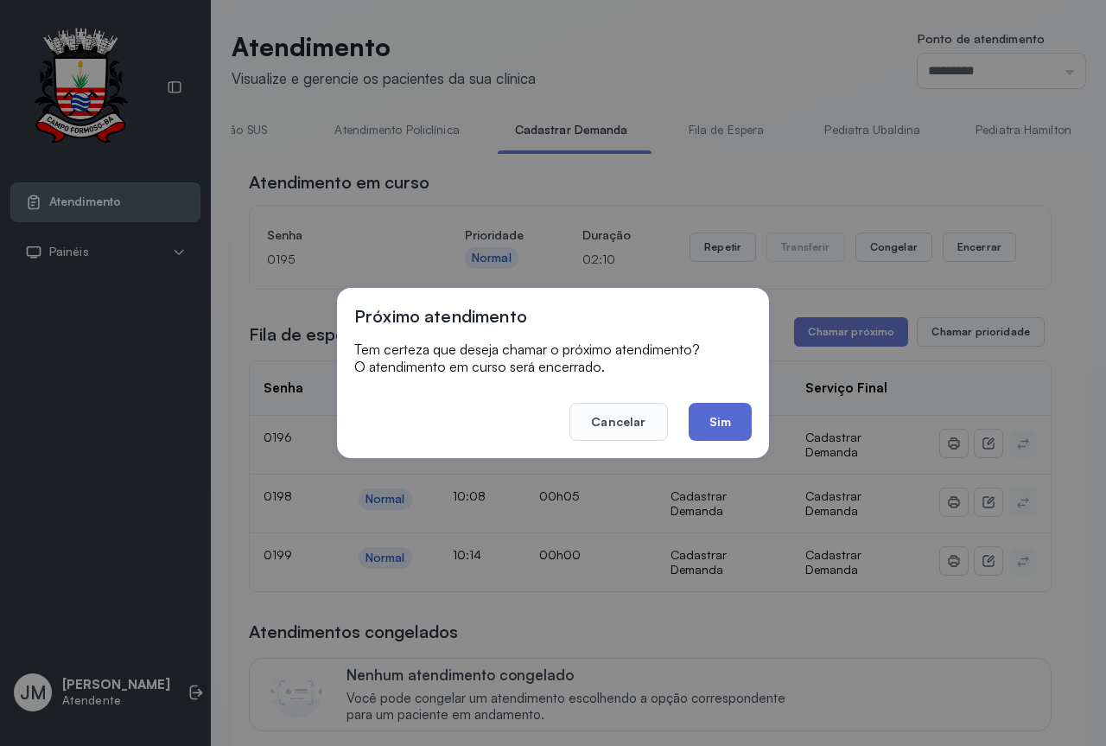
click at [724, 407] on button "Sim" at bounding box center [720, 422] width 63 height 38
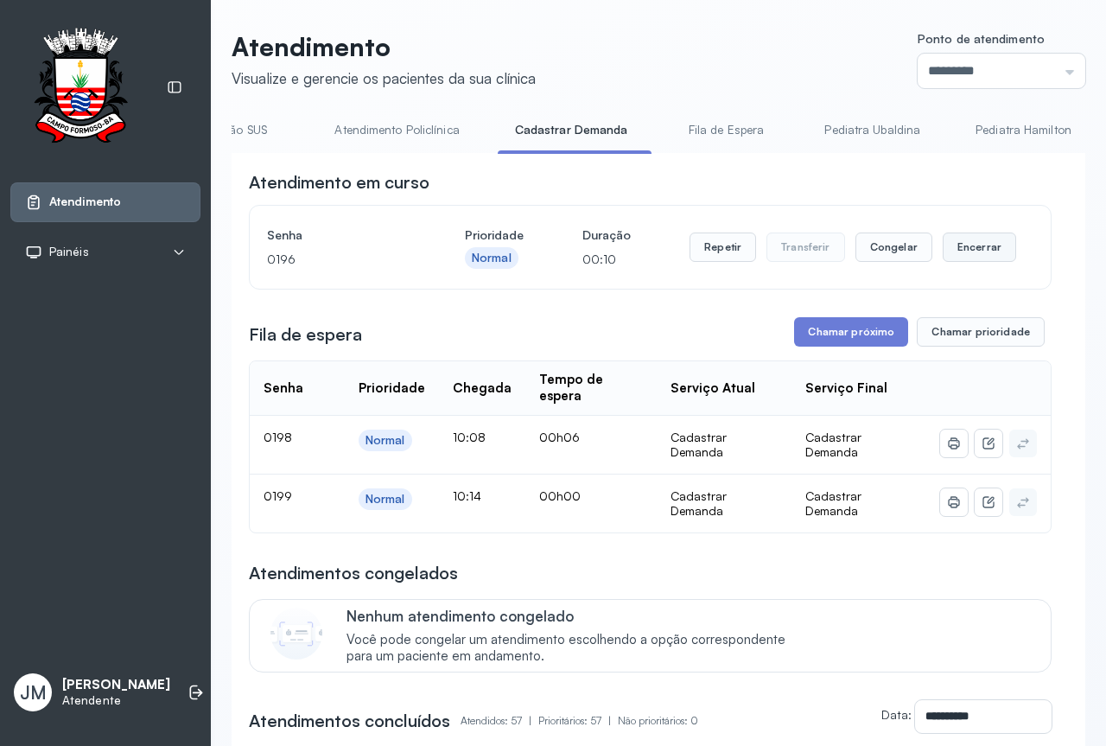
click at [967, 251] on button "Encerrar" at bounding box center [979, 246] width 73 height 29
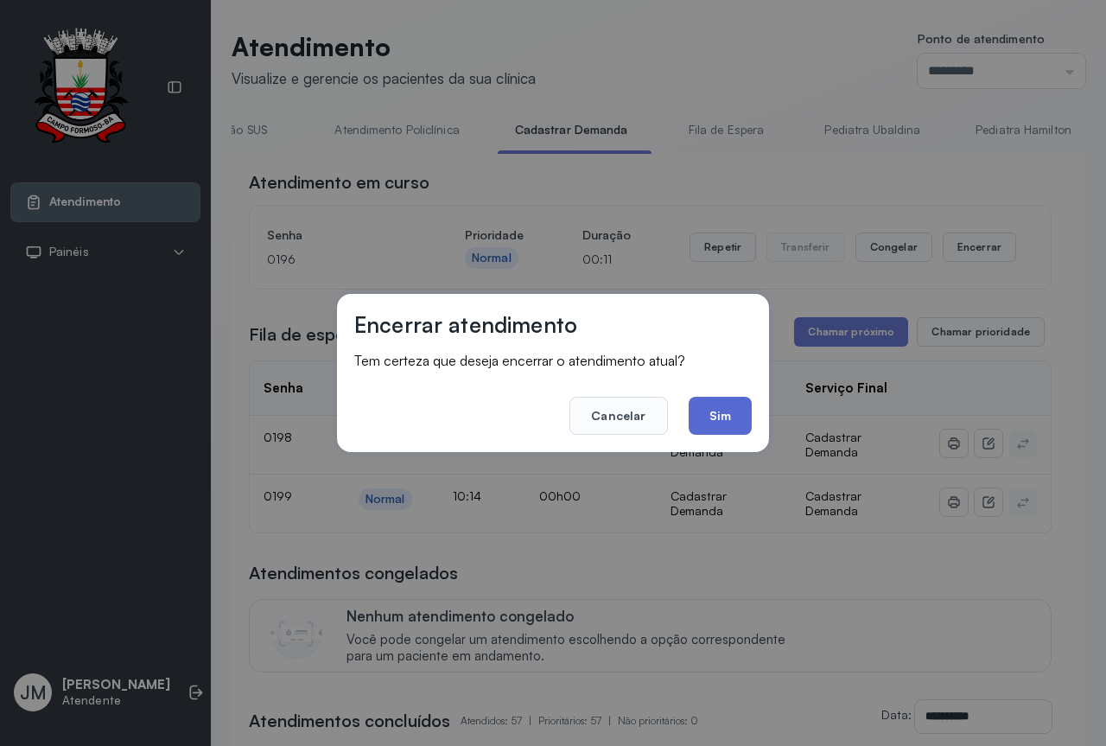
click at [709, 410] on button "Sim" at bounding box center [720, 416] width 63 height 38
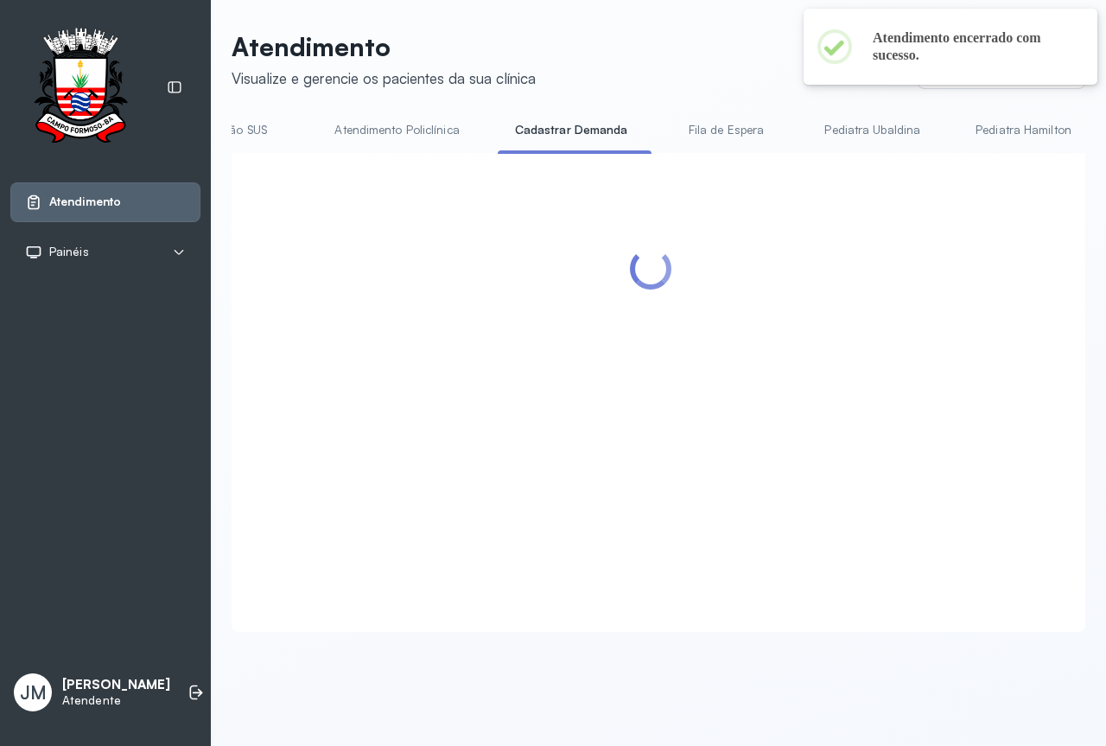
click at [827, 334] on div at bounding box center [650, 371] width 803 height 403
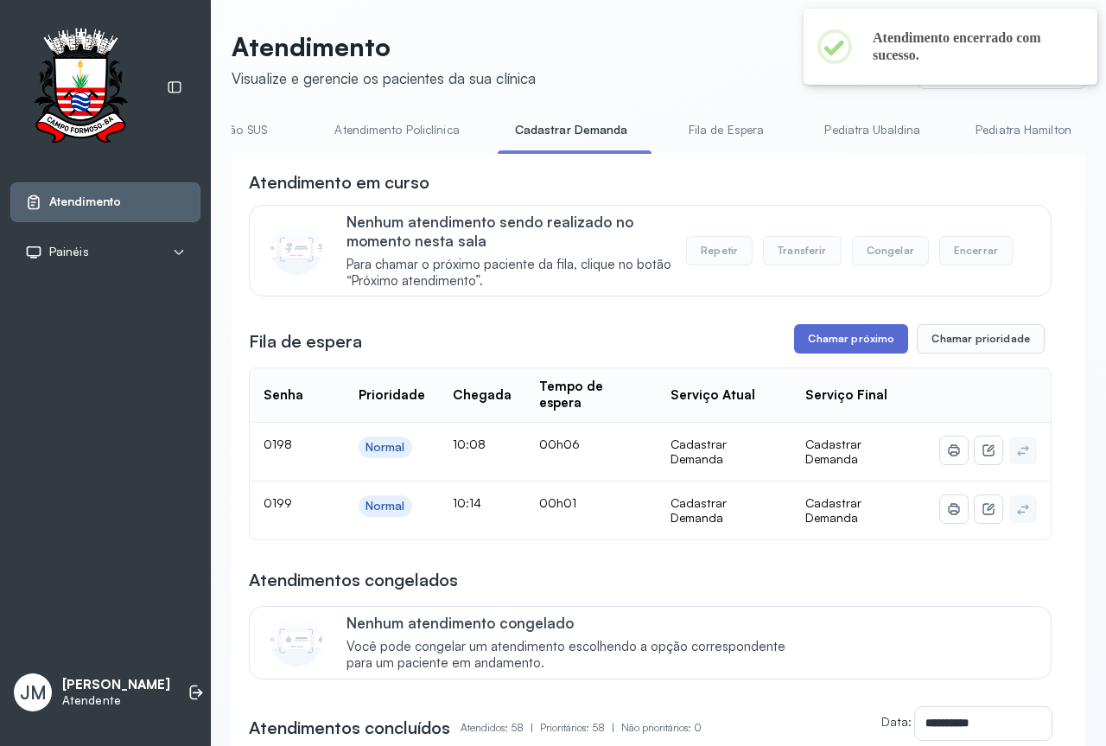
click at [829, 335] on button "Chamar próximo" at bounding box center [851, 338] width 114 height 29
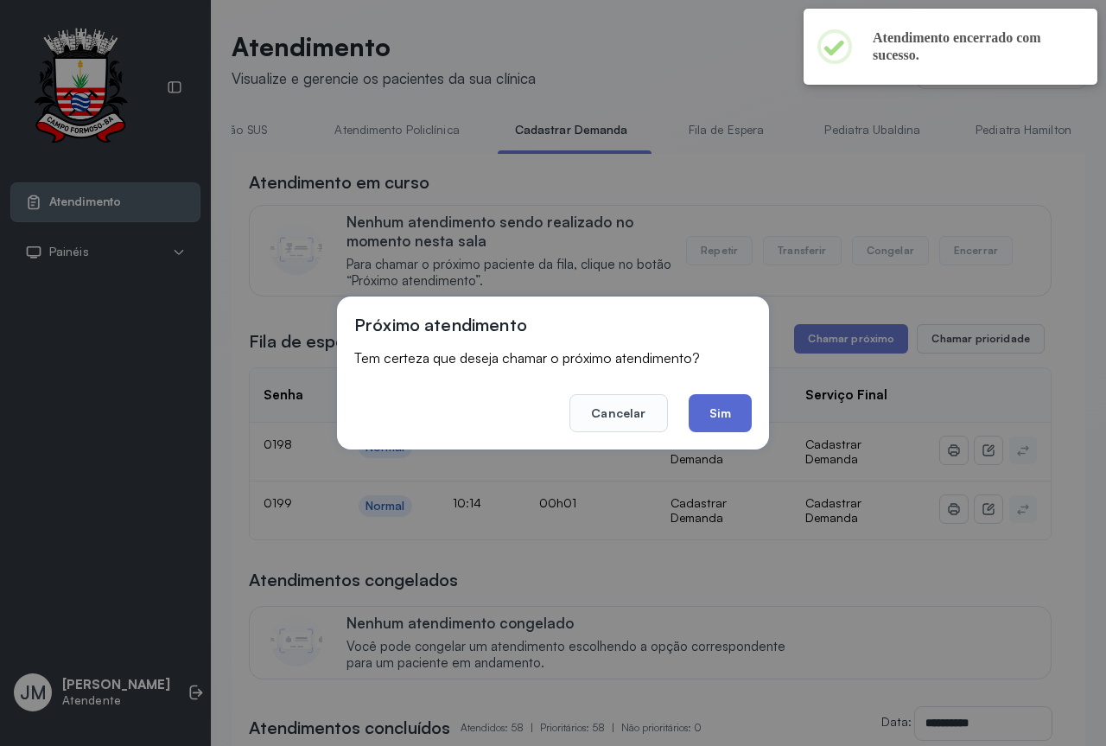
click at [708, 412] on button "Sim" at bounding box center [720, 413] width 63 height 38
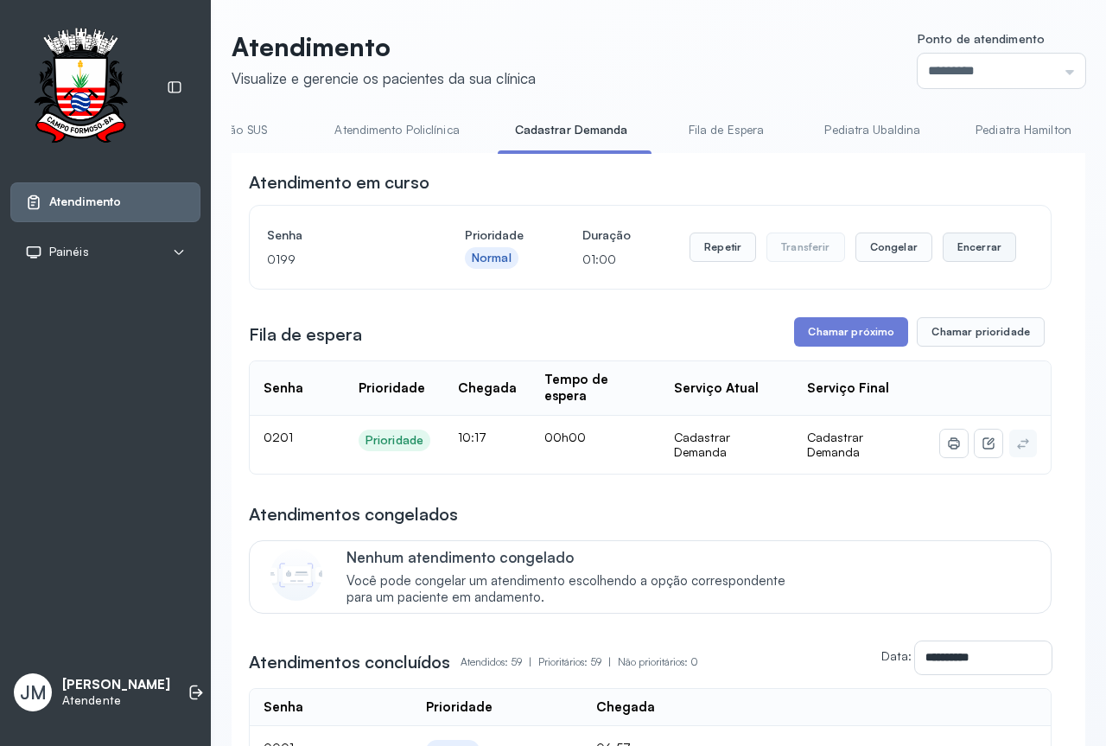
click at [966, 248] on button "Encerrar" at bounding box center [979, 246] width 73 height 29
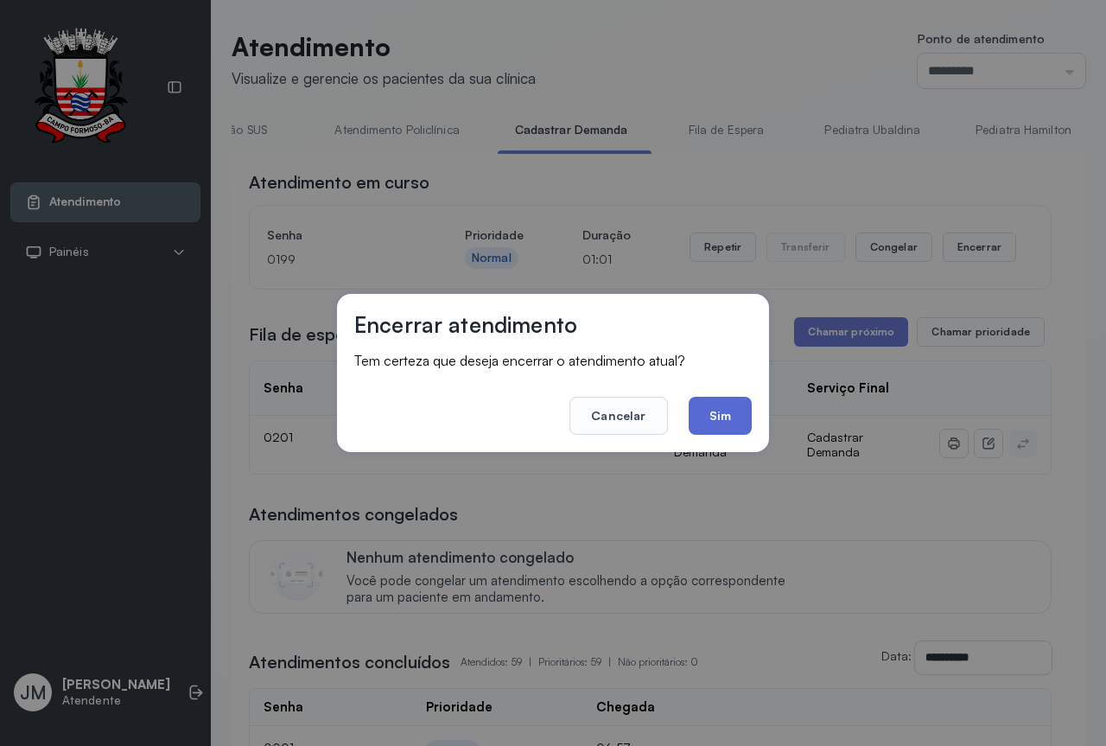
click at [709, 417] on button "Sim" at bounding box center [720, 416] width 63 height 38
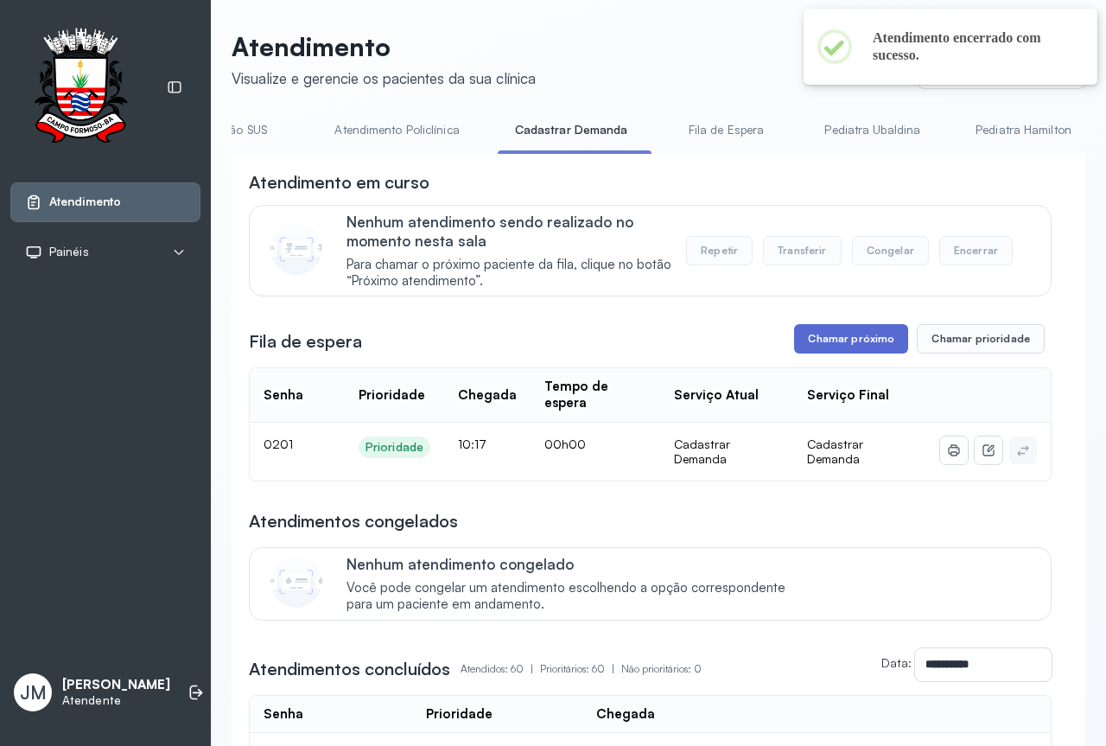
click at [836, 347] on button "Chamar próximo" at bounding box center [851, 338] width 114 height 29
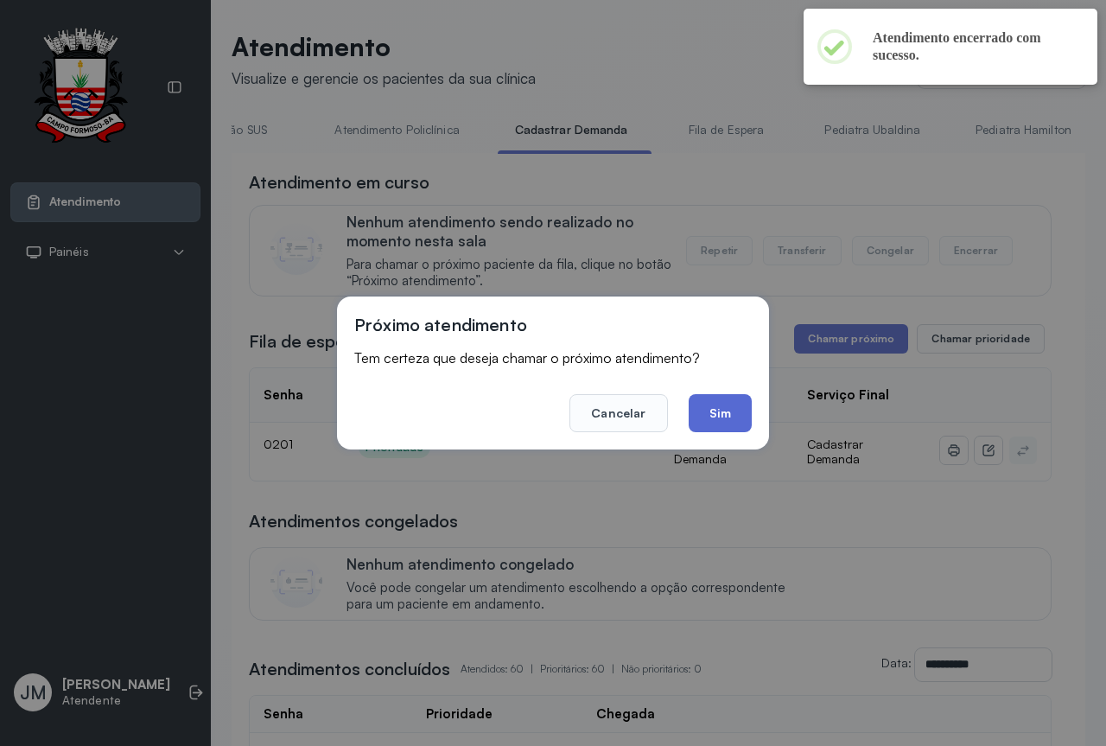
click at [702, 408] on button "Sim" at bounding box center [720, 413] width 63 height 38
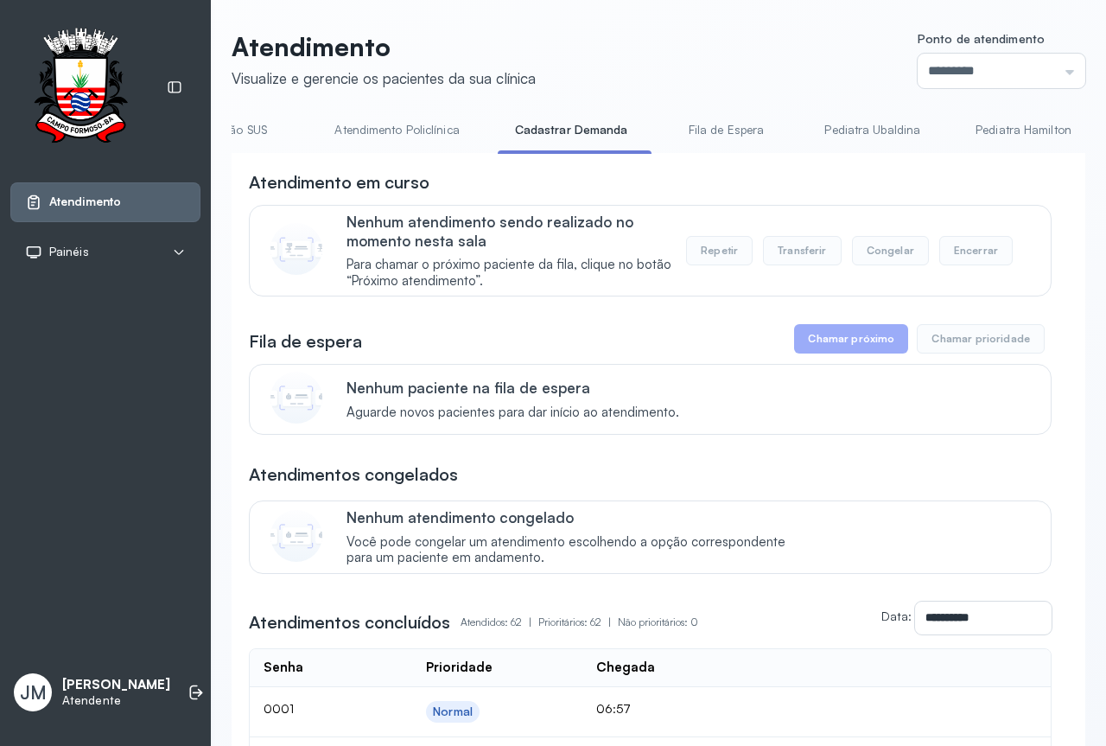
click at [245, 132] on link "Cartão SUS" at bounding box center [235, 130] width 121 height 29
click at [289, 128] on link "Resumo" at bounding box center [292, 130] width 121 height 29
click at [303, 122] on link "Resumo" at bounding box center [292, 130] width 121 height 29
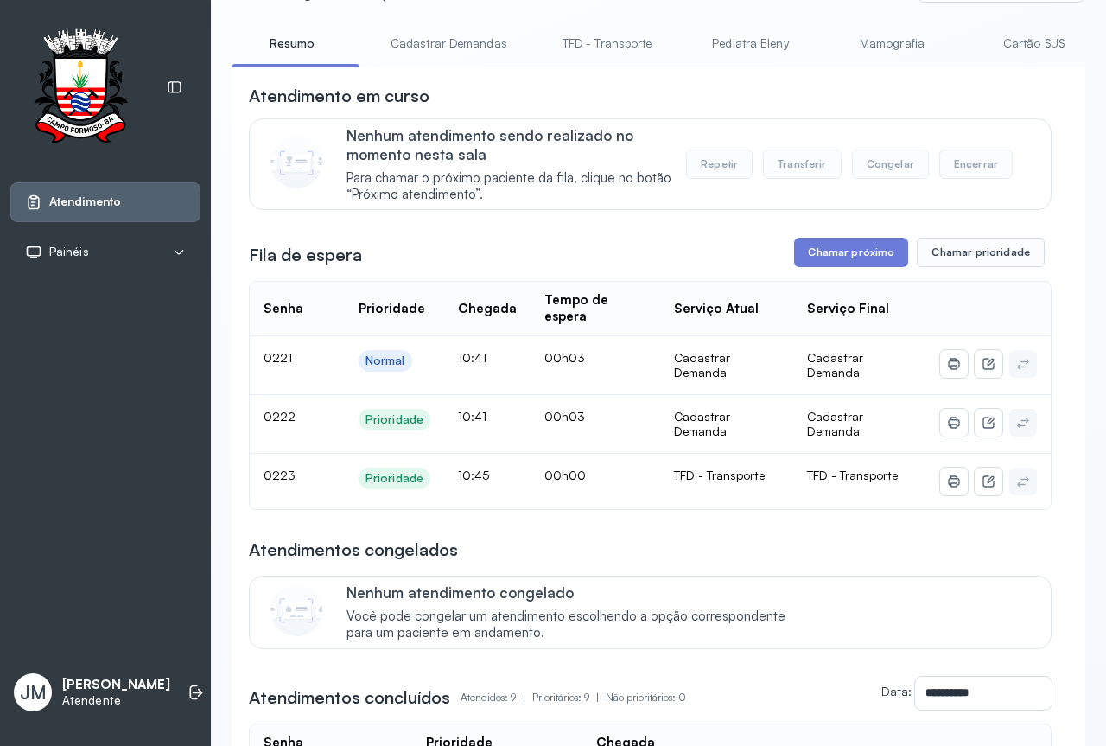
scroll to position [173, 0]
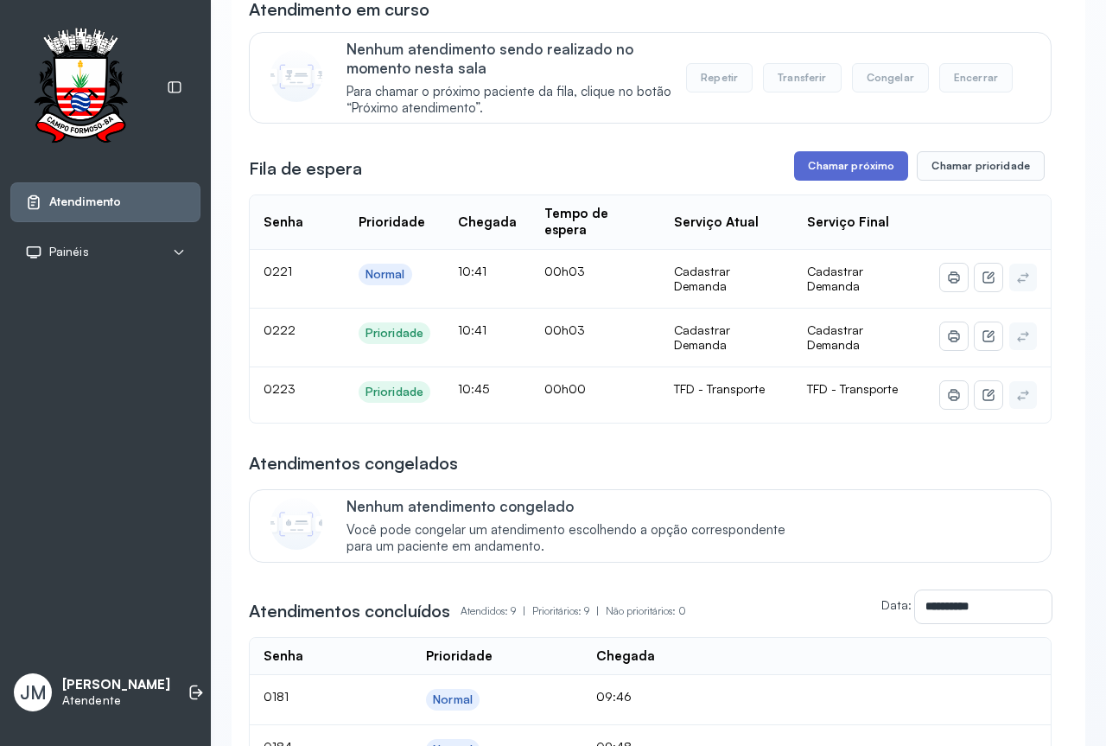
click at [851, 173] on button "Chamar próximo" at bounding box center [851, 165] width 114 height 29
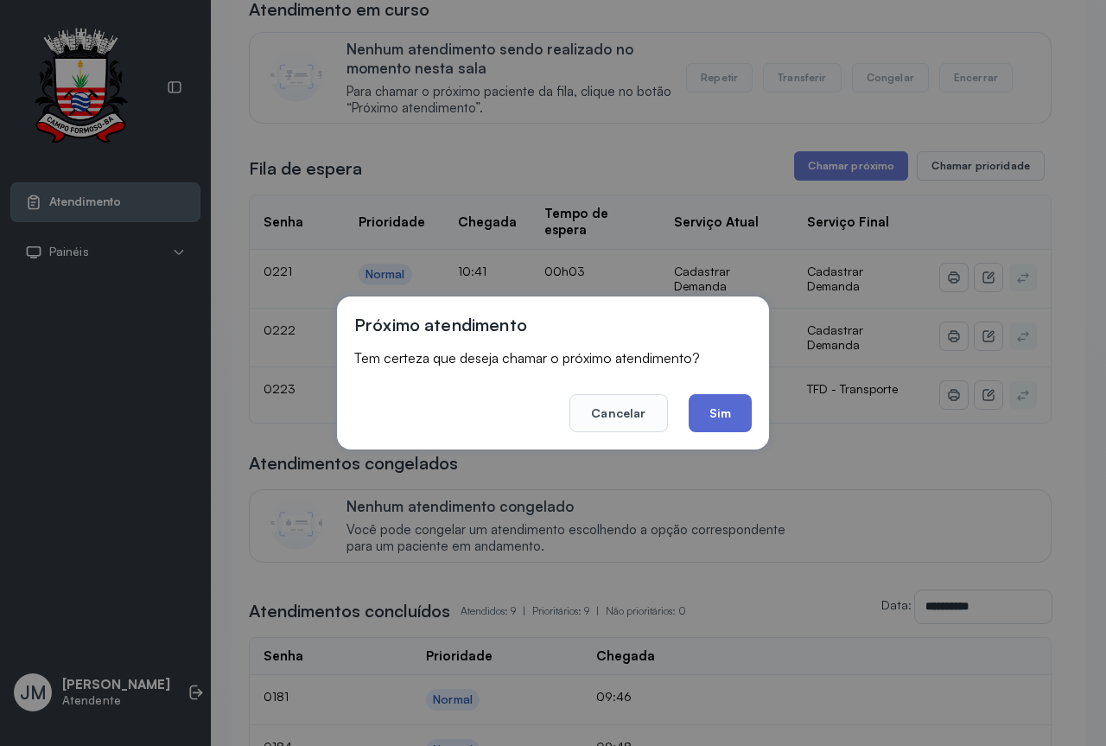
click at [714, 402] on button "Sim" at bounding box center [720, 413] width 63 height 38
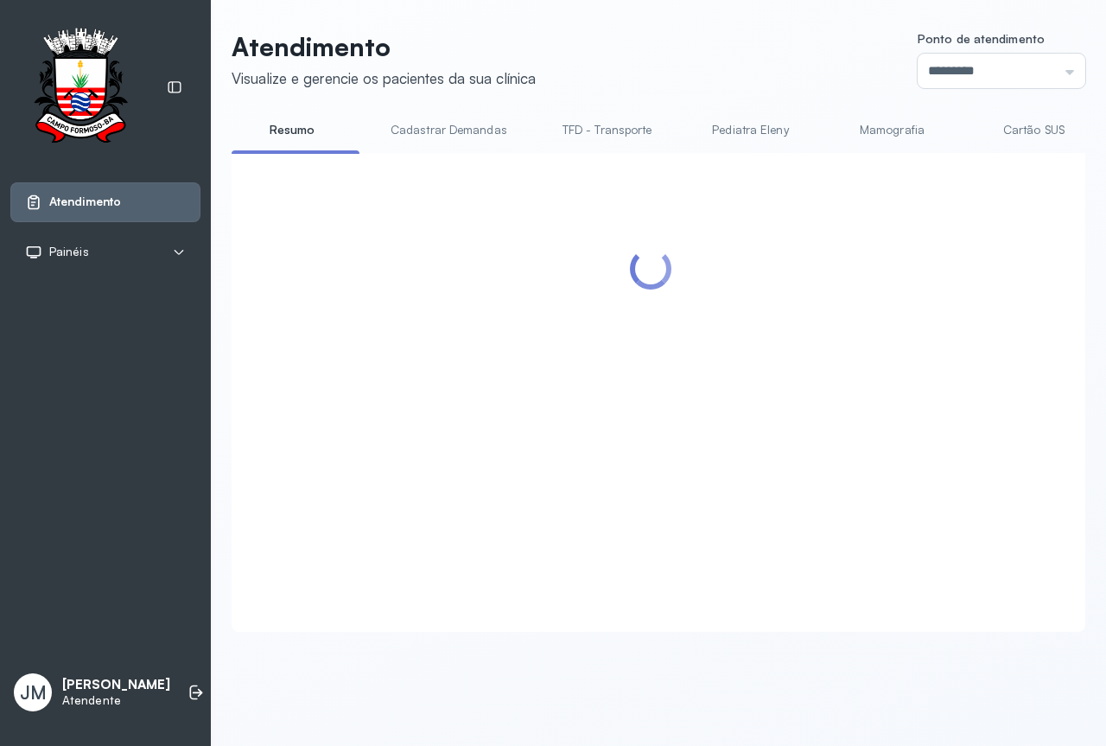
scroll to position [0, 0]
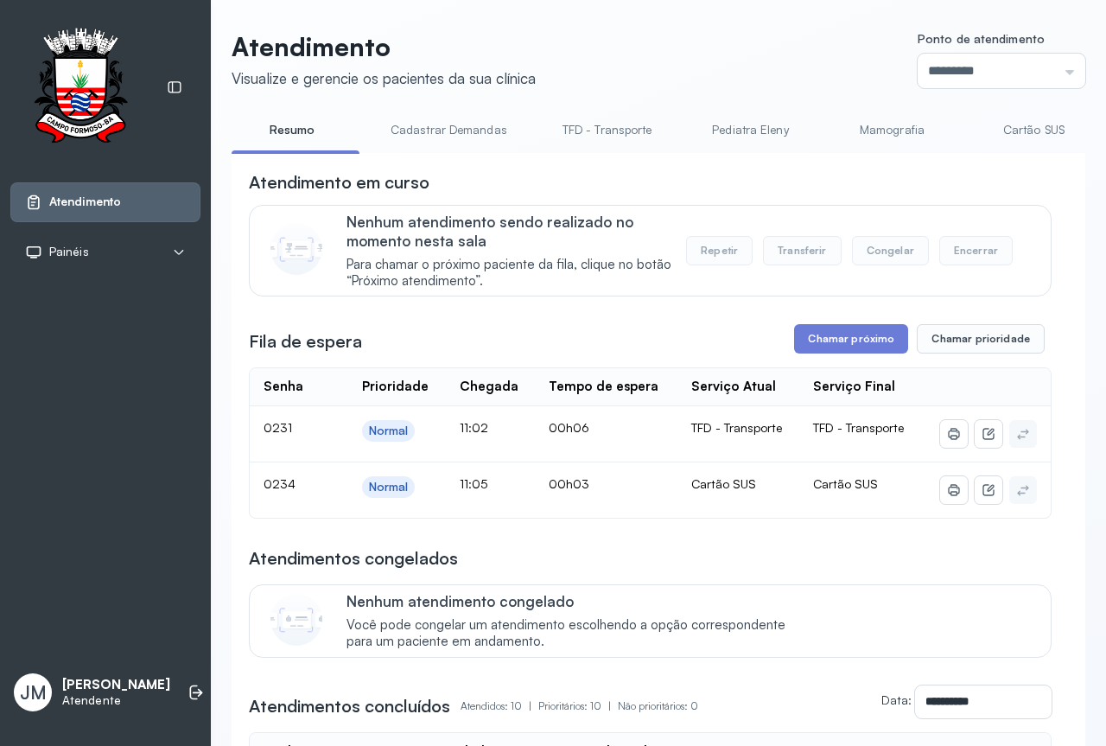
click at [590, 138] on link "TFD - Transporte" at bounding box center [607, 130] width 124 height 29
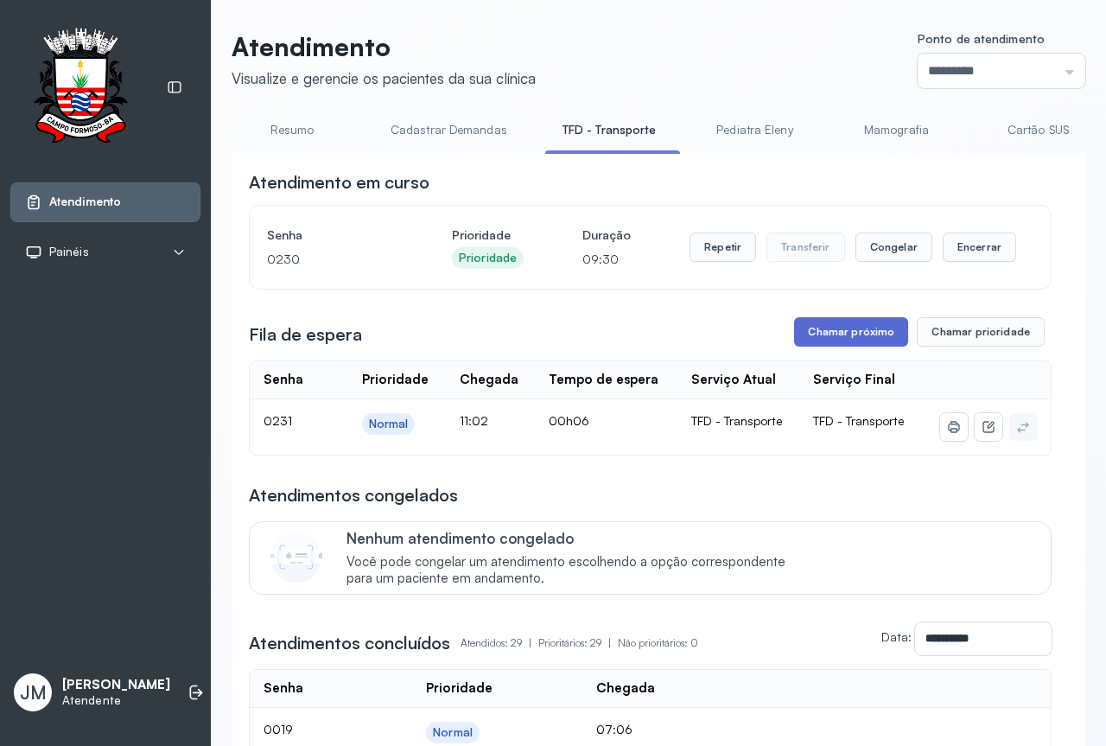
click at [844, 329] on button "Chamar próximo" at bounding box center [851, 331] width 114 height 29
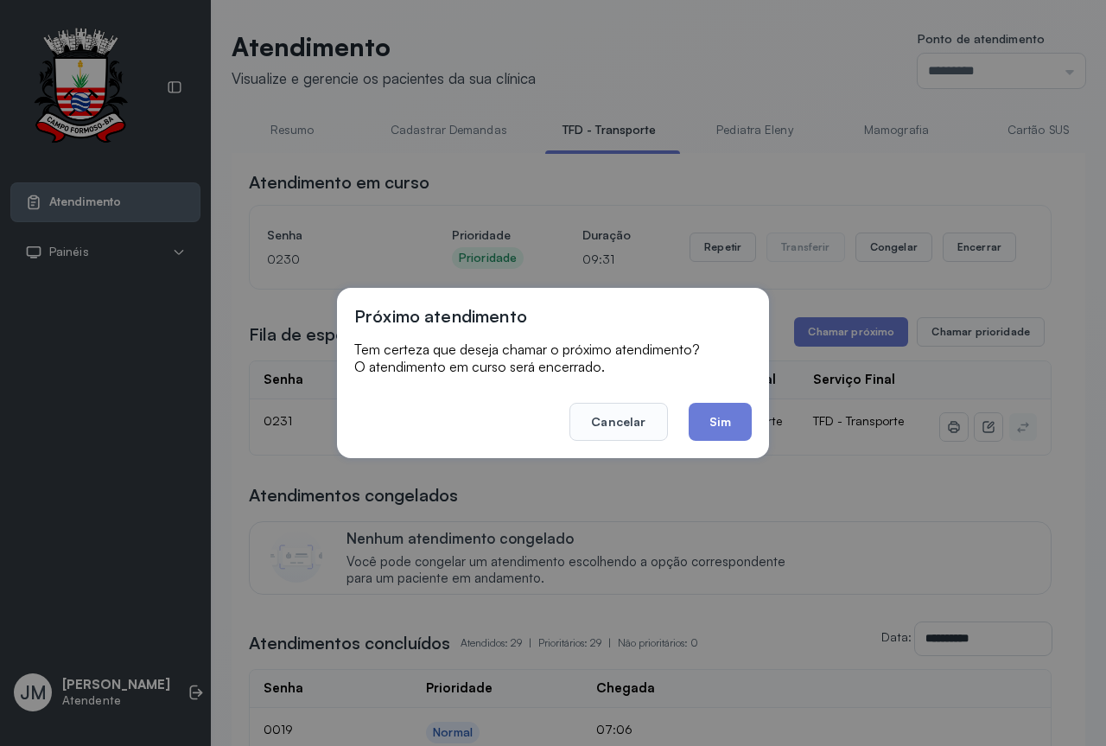
drag, startPoint x: 720, startPoint y: 417, endPoint x: 725, endPoint y: 409, distance: 10.1
click at [722, 417] on button "Sim" at bounding box center [720, 422] width 63 height 38
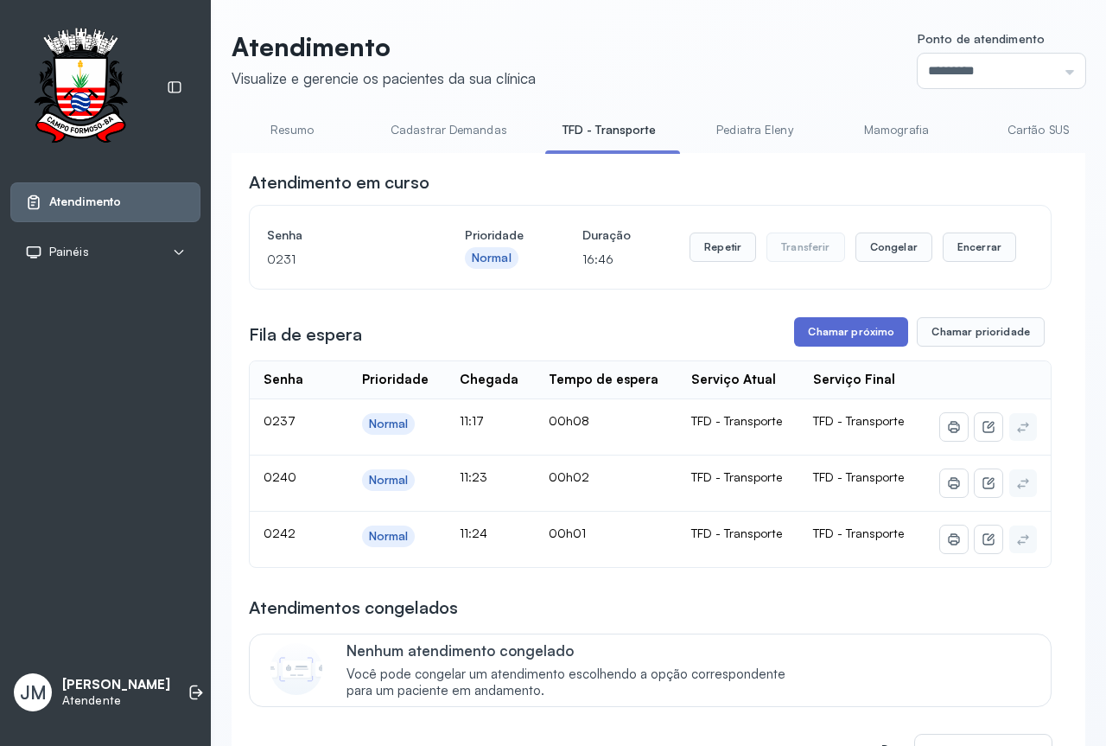
click at [843, 341] on button "Chamar próximo" at bounding box center [851, 331] width 114 height 29
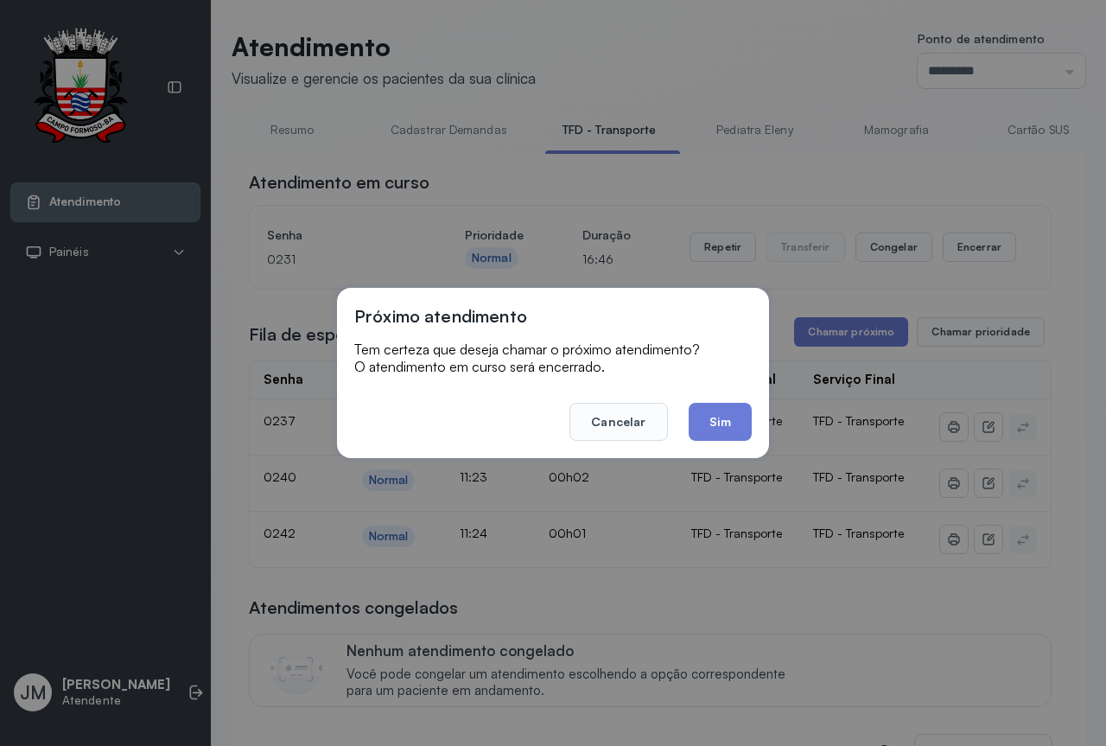
click at [727, 420] on button "Sim" at bounding box center [720, 422] width 63 height 38
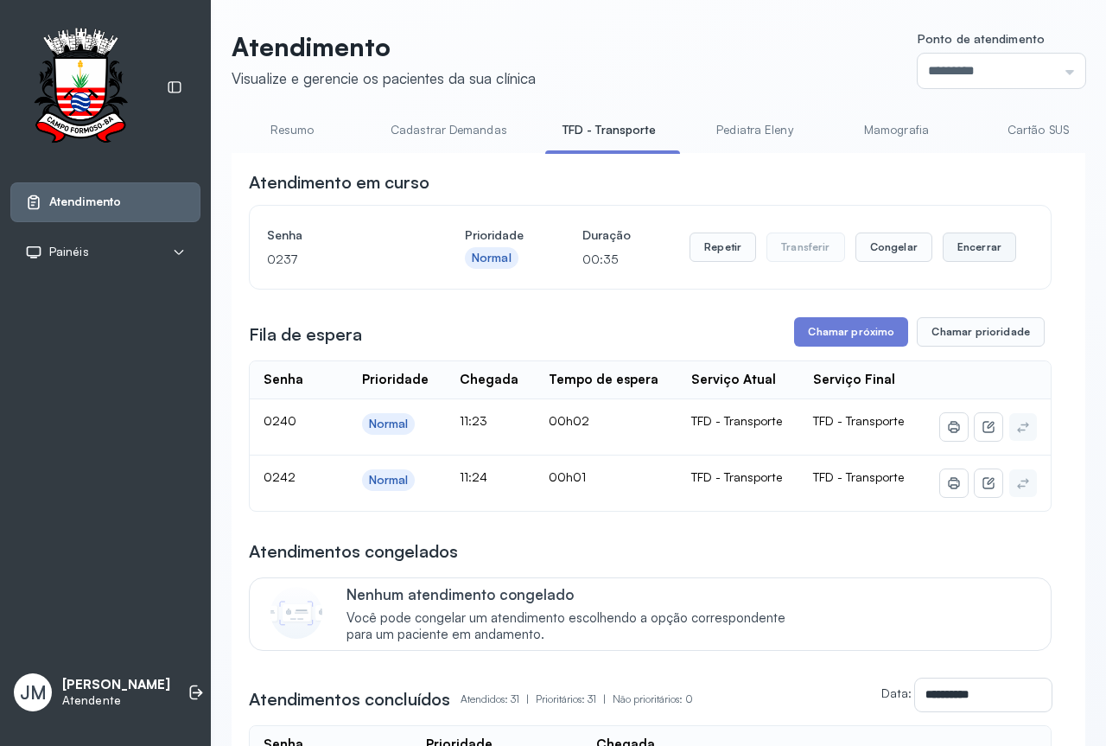
click at [952, 245] on button "Encerrar" at bounding box center [979, 246] width 73 height 29
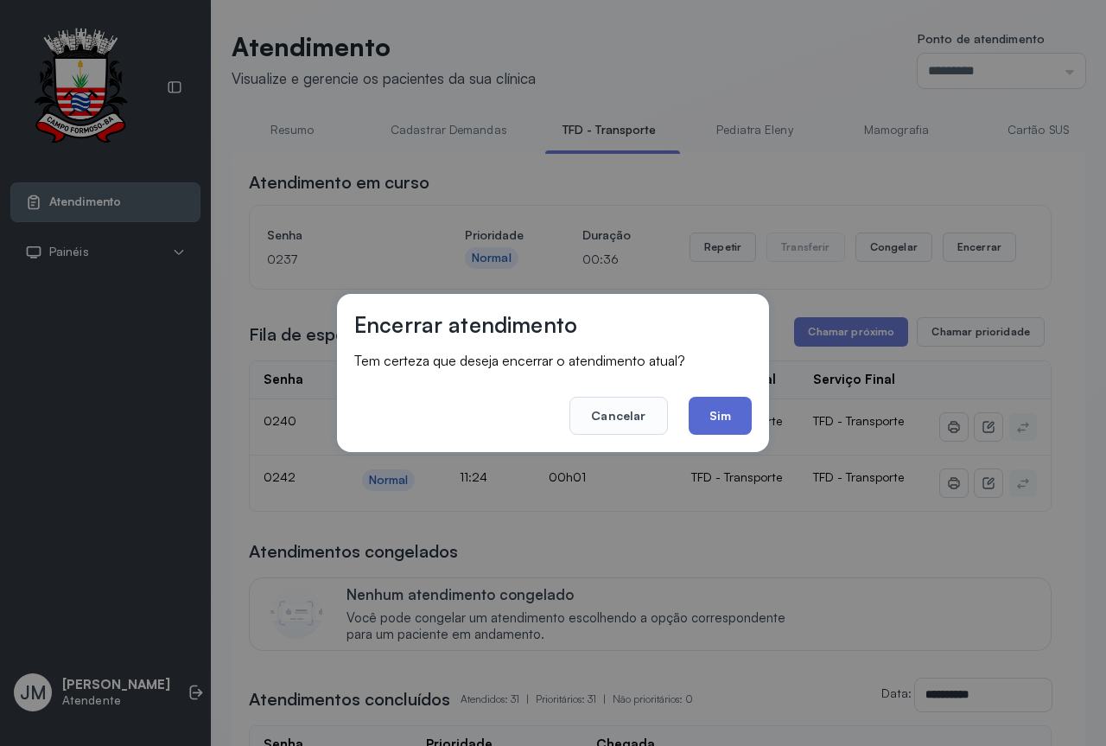
drag, startPoint x: 725, startPoint y: 419, endPoint x: 818, endPoint y: 355, distance: 113.1
click at [726, 418] on button "Sim" at bounding box center [720, 416] width 63 height 38
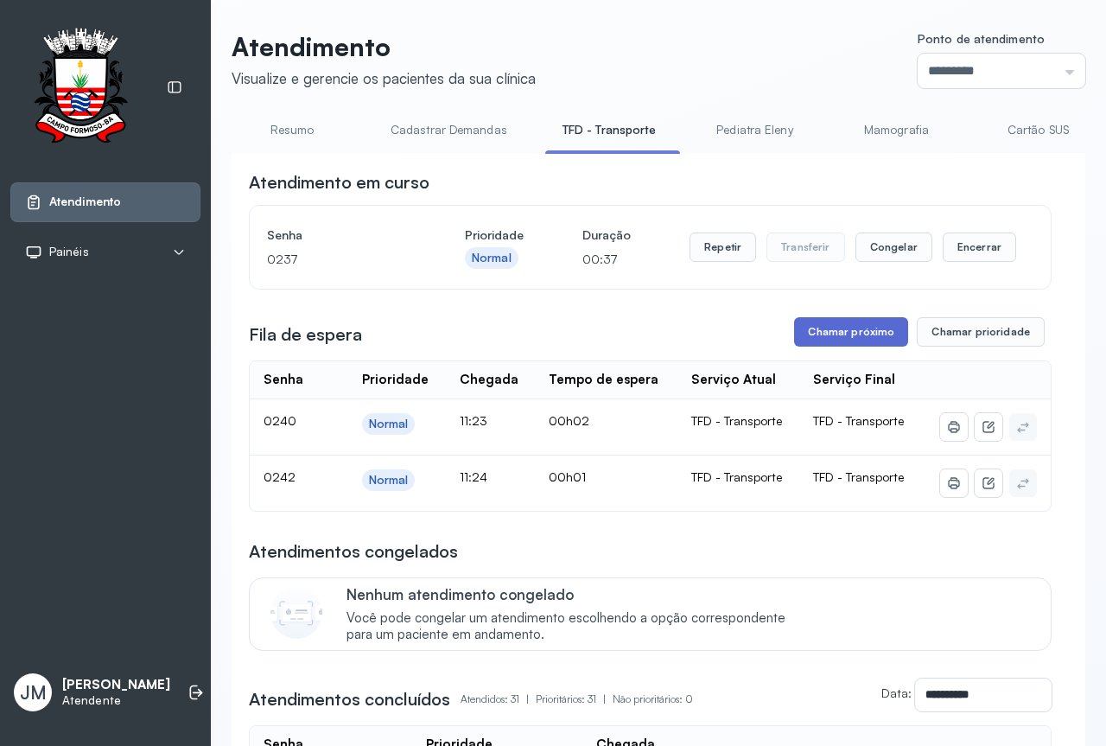
click at [851, 331] on button "Chamar próximo" at bounding box center [851, 331] width 114 height 29
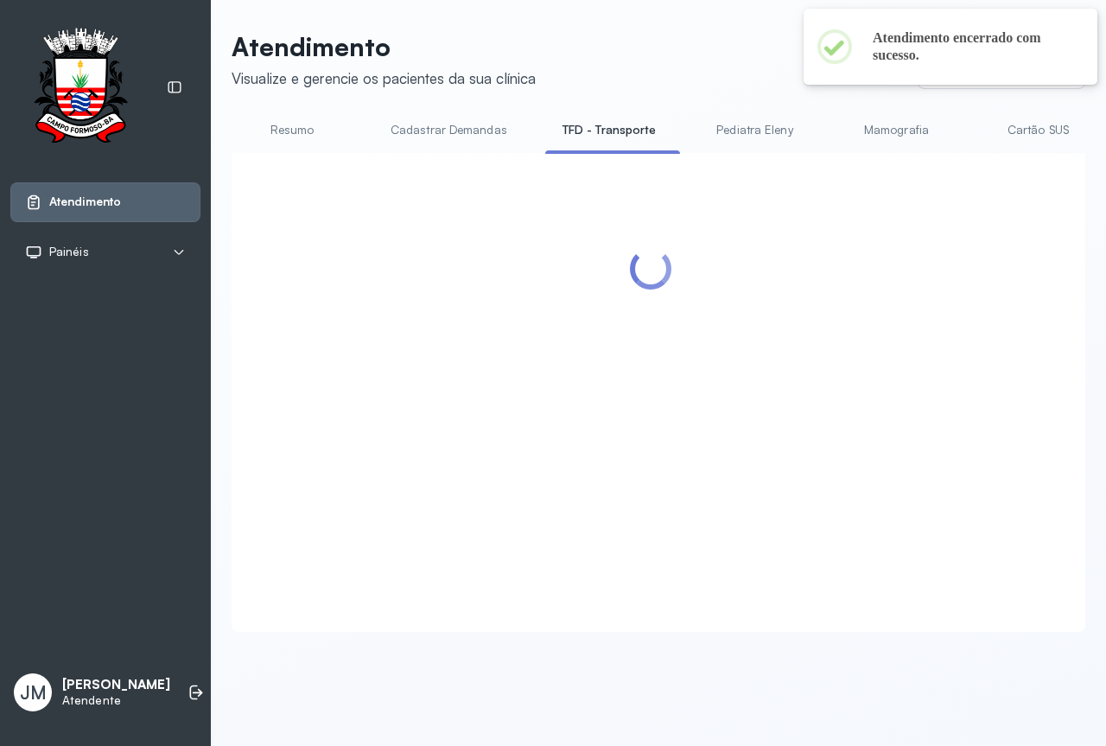
click at [715, 414] on div at bounding box center [650, 371] width 803 height 403
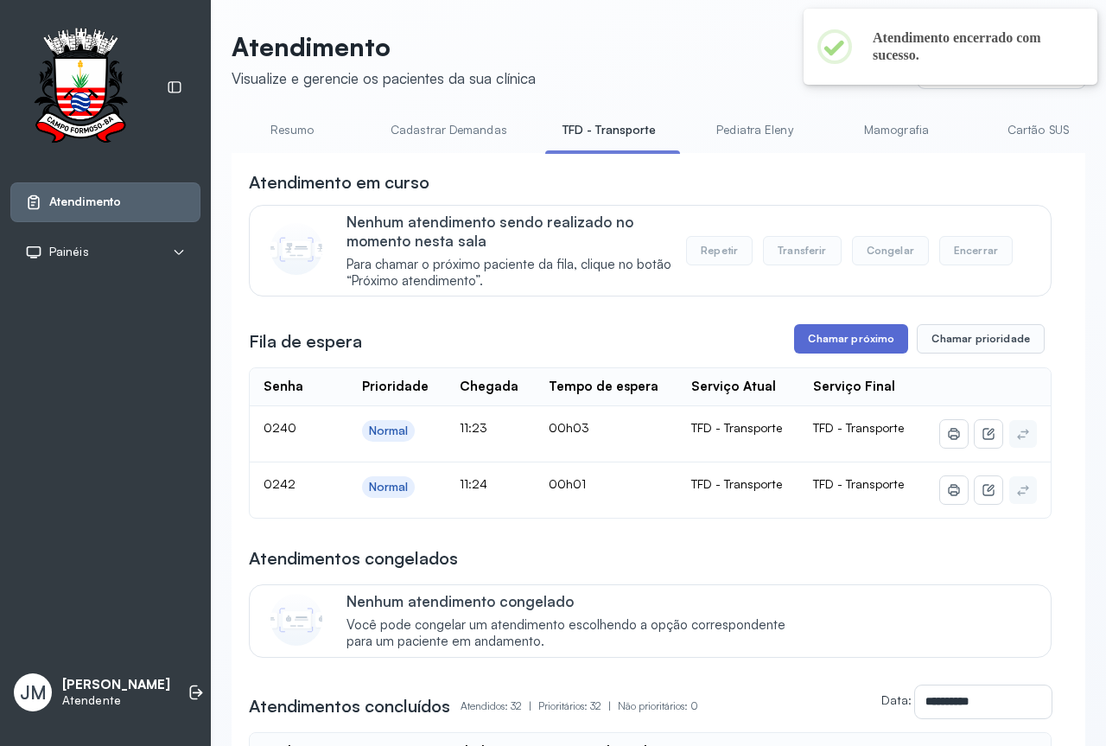
click at [822, 343] on button "Chamar próximo" at bounding box center [851, 338] width 114 height 29
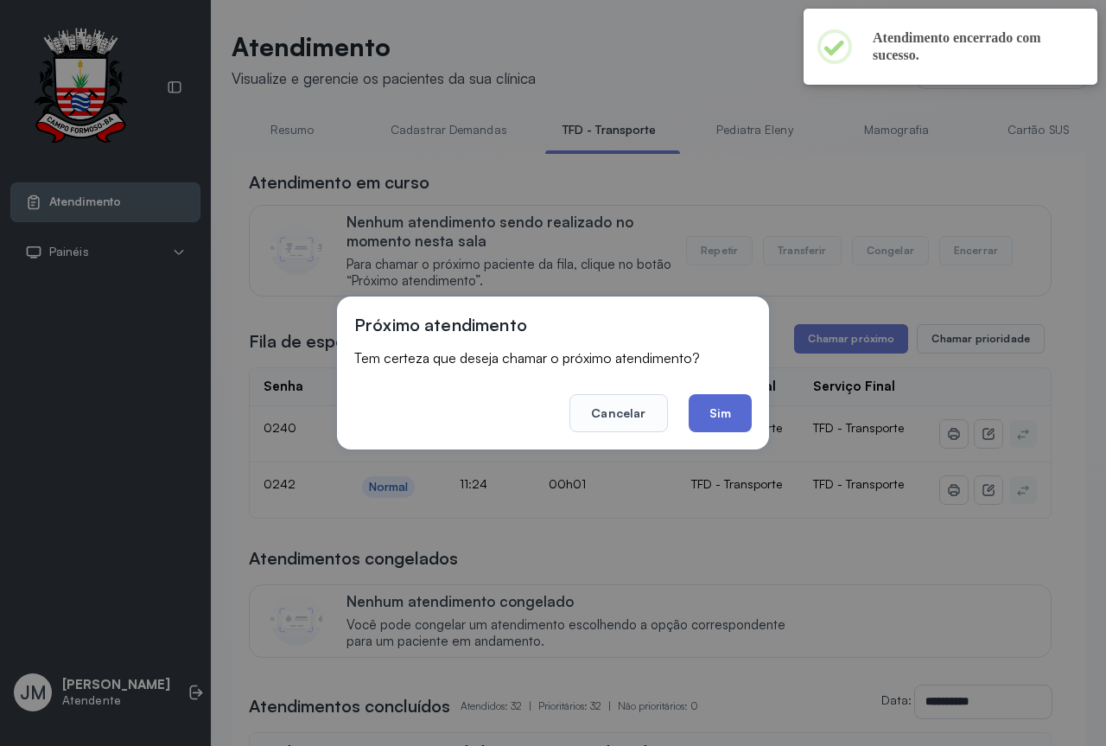
click at [701, 404] on button "Sim" at bounding box center [720, 413] width 63 height 38
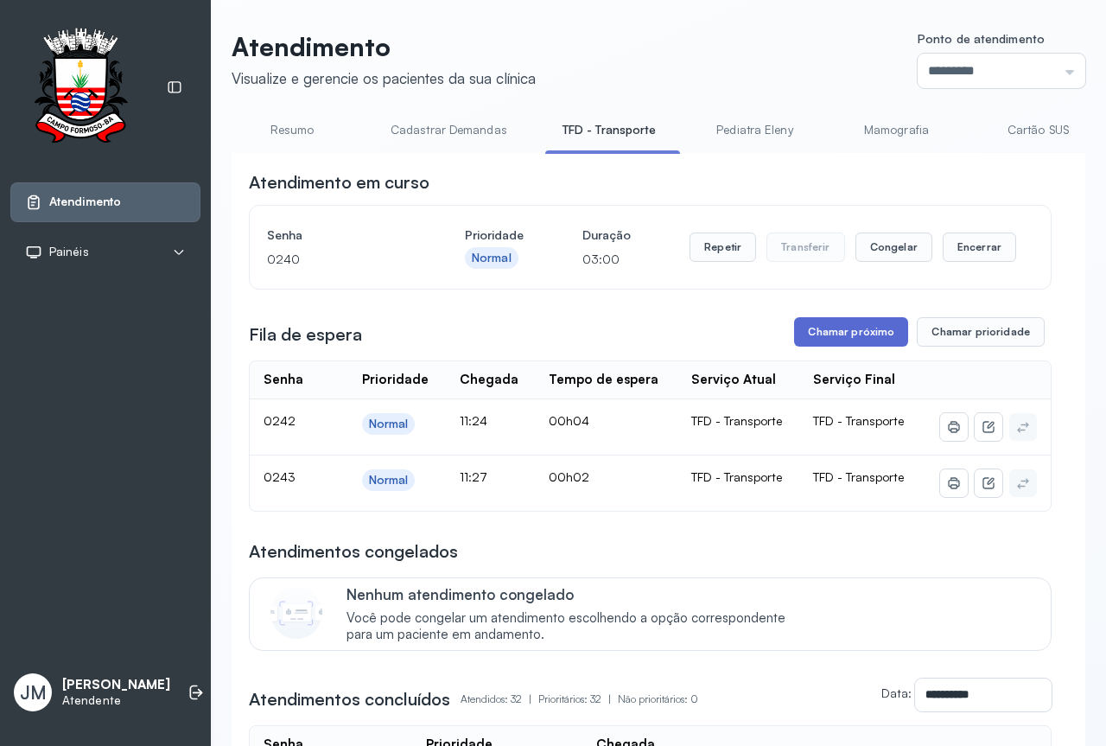
click at [832, 335] on button "Chamar próximo" at bounding box center [851, 331] width 114 height 29
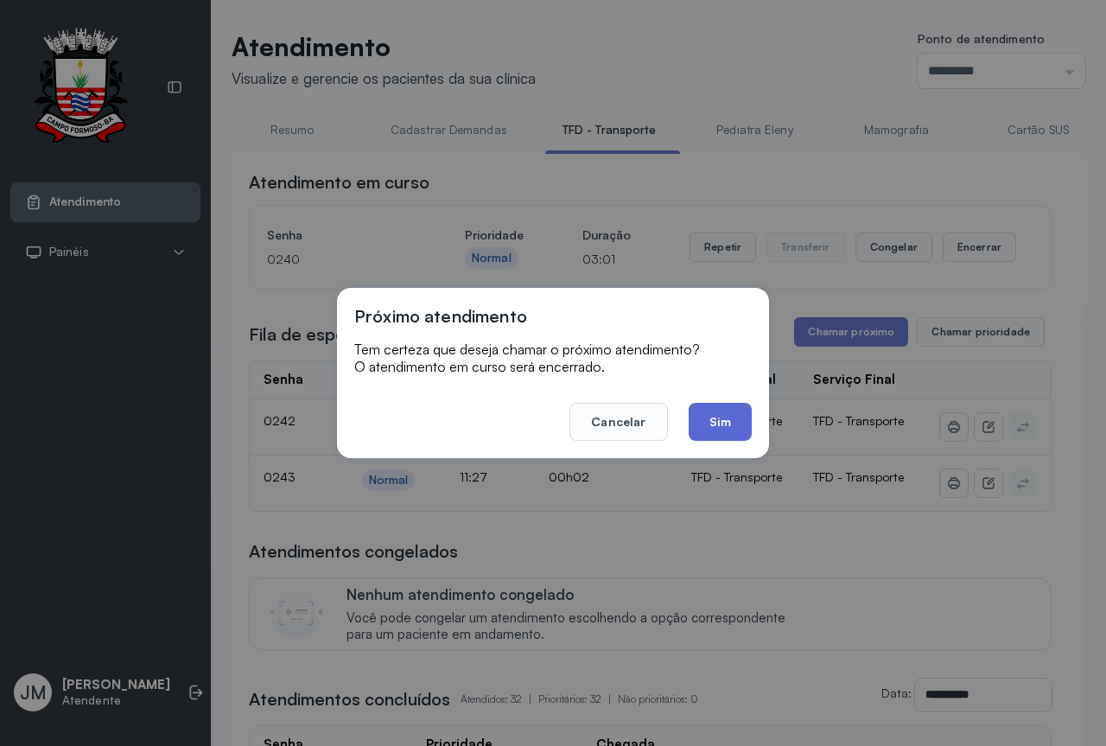
click at [720, 422] on button "Sim" at bounding box center [720, 422] width 63 height 38
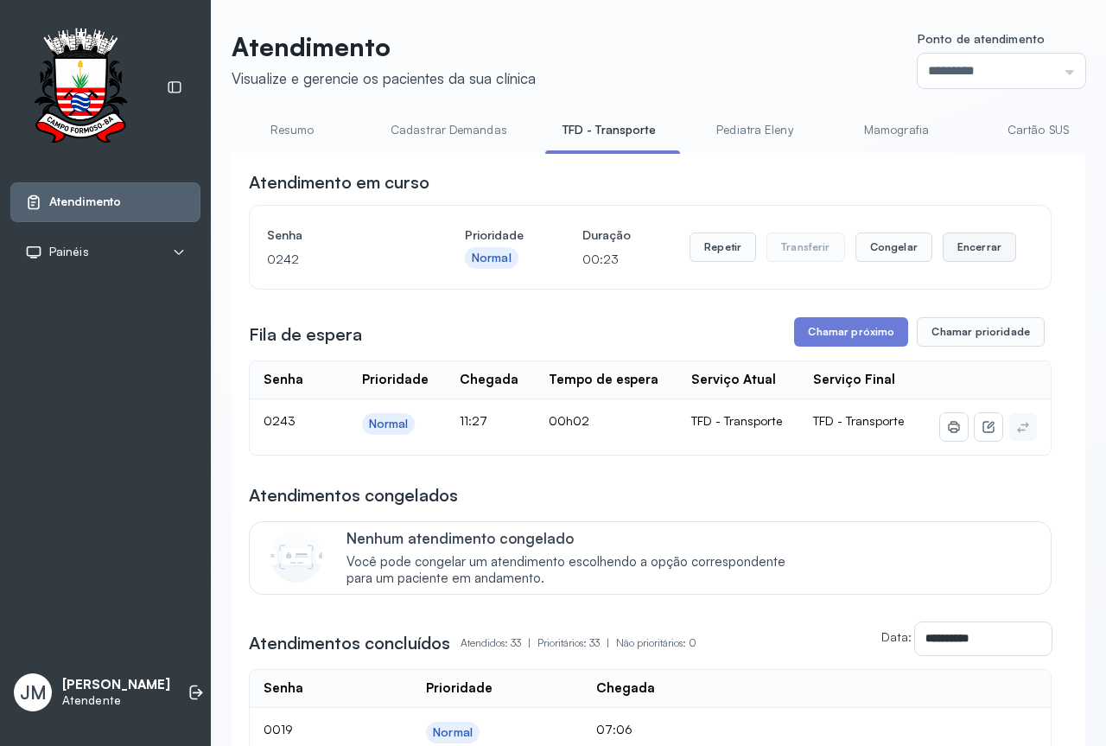
click at [964, 251] on button "Encerrar" at bounding box center [979, 246] width 73 height 29
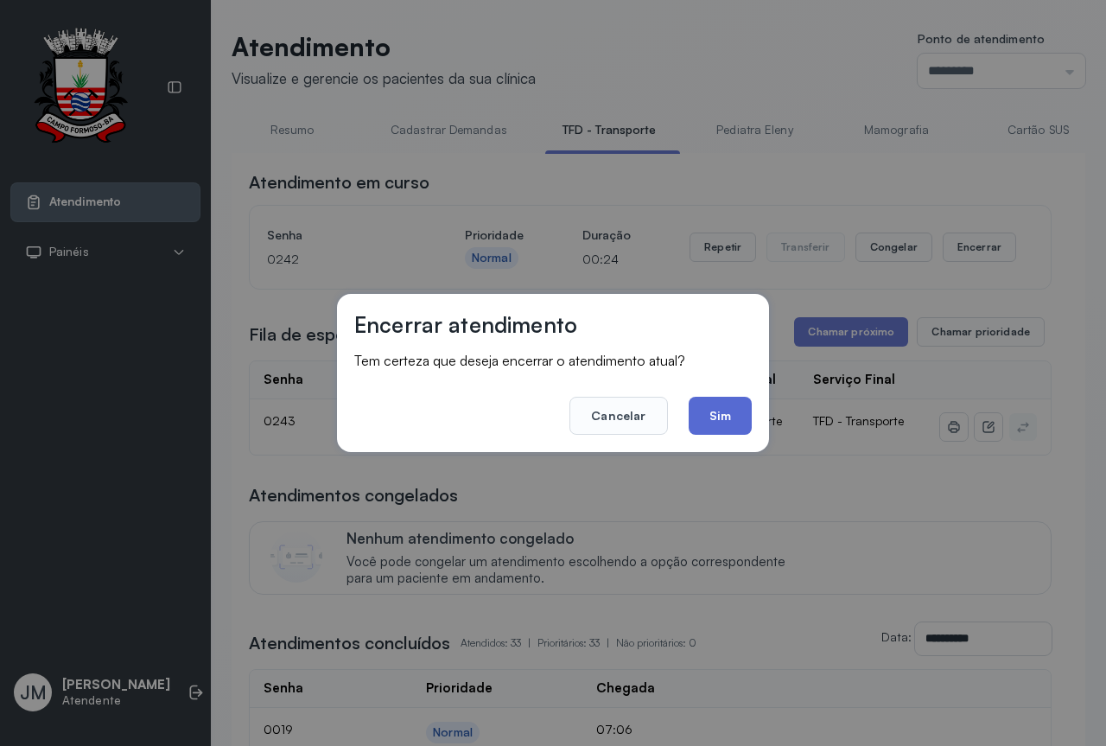
click at [717, 422] on button "Sim" at bounding box center [720, 416] width 63 height 38
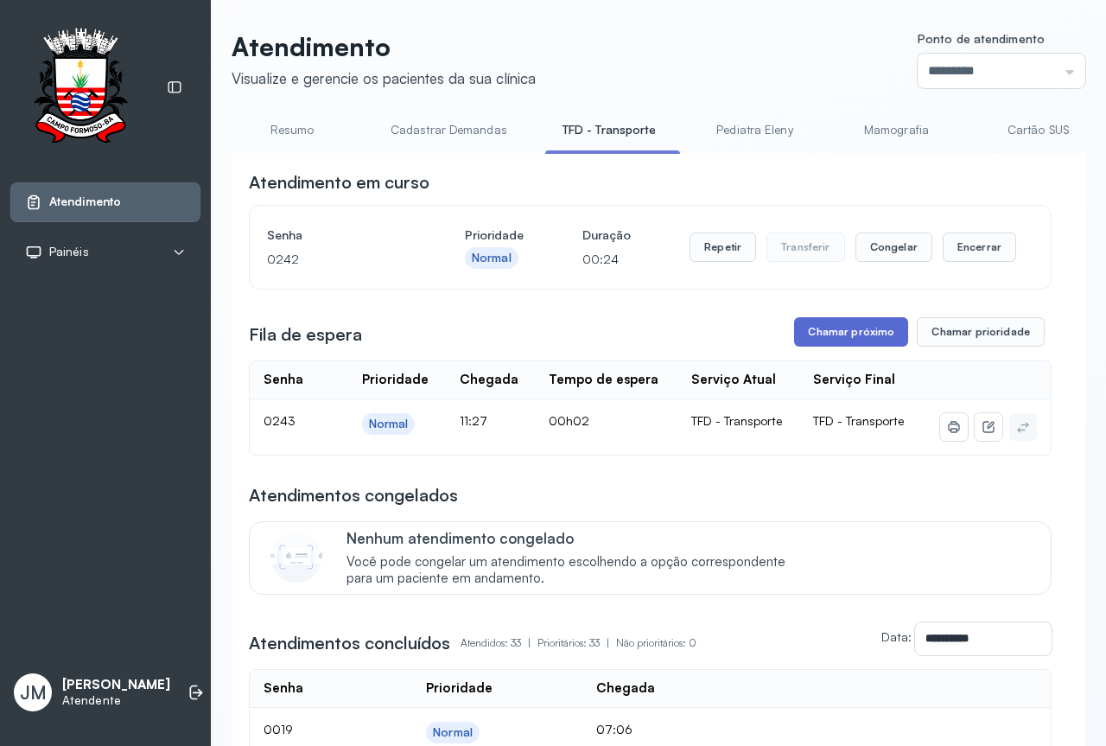
click at [819, 340] on button "Chamar próximo" at bounding box center [851, 331] width 114 height 29
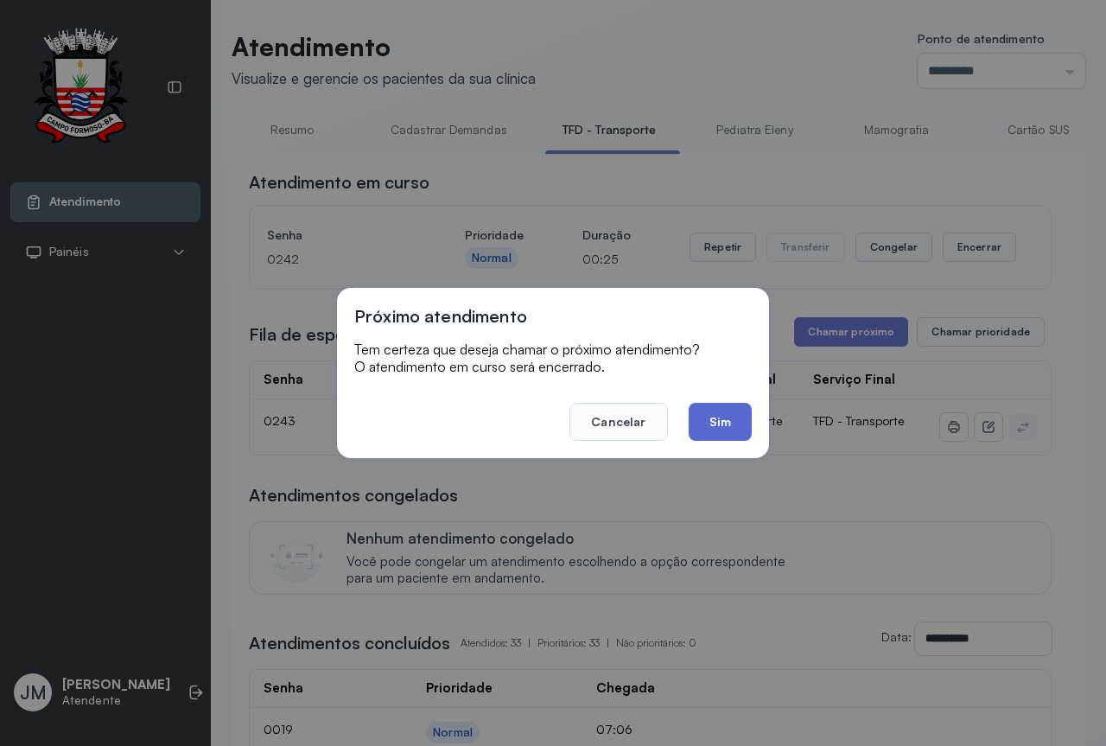
drag, startPoint x: 680, startPoint y: 410, endPoint x: 707, endPoint y: 413, distance: 27.0
click at [691, 410] on footer "Cancelar Sim" at bounding box center [552, 409] width 397 height 62
click at [709, 413] on button "Sim" at bounding box center [720, 422] width 63 height 38
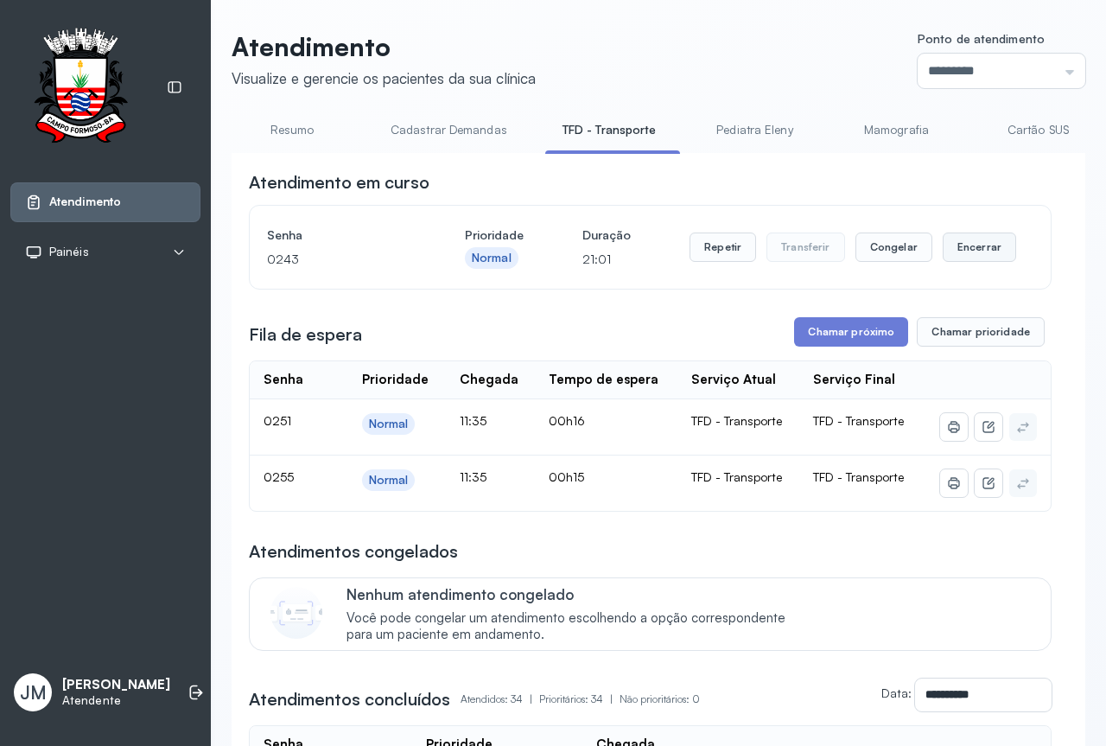
click at [978, 243] on button "Encerrar" at bounding box center [979, 246] width 73 height 29
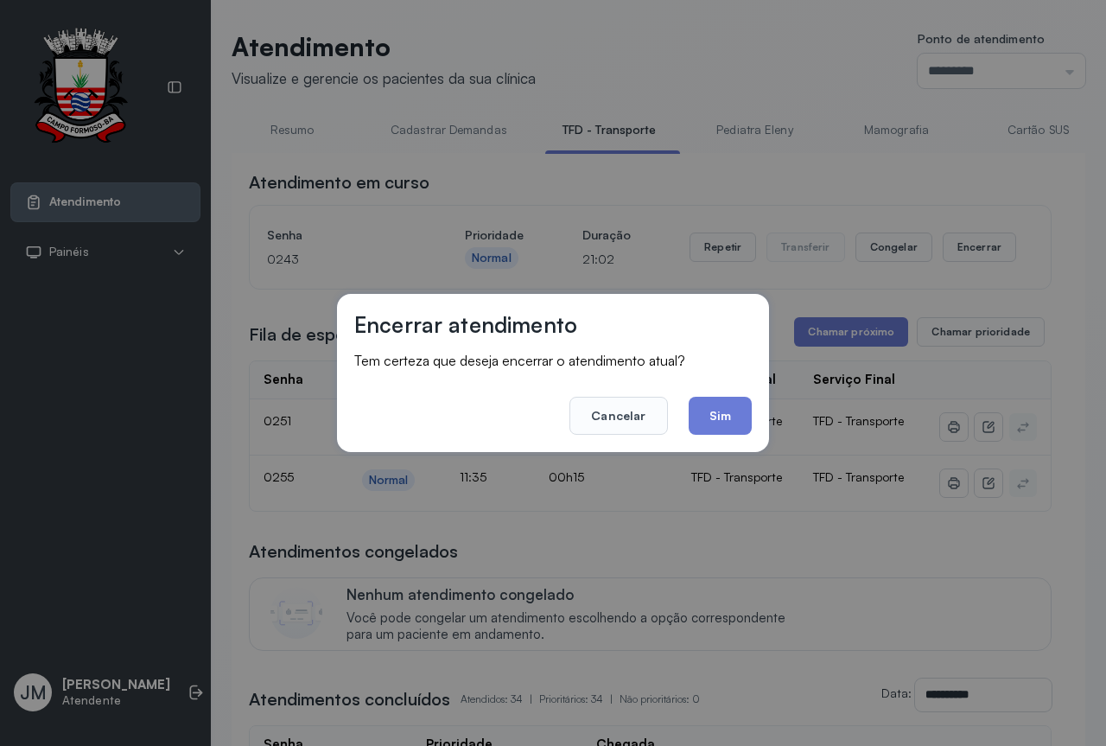
drag, startPoint x: 730, startPoint y: 401, endPoint x: 745, endPoint y: 385, distance: 21.4
click at [732, 400] on button "Sim" at bounding box center [720, 416] width 63 height 38
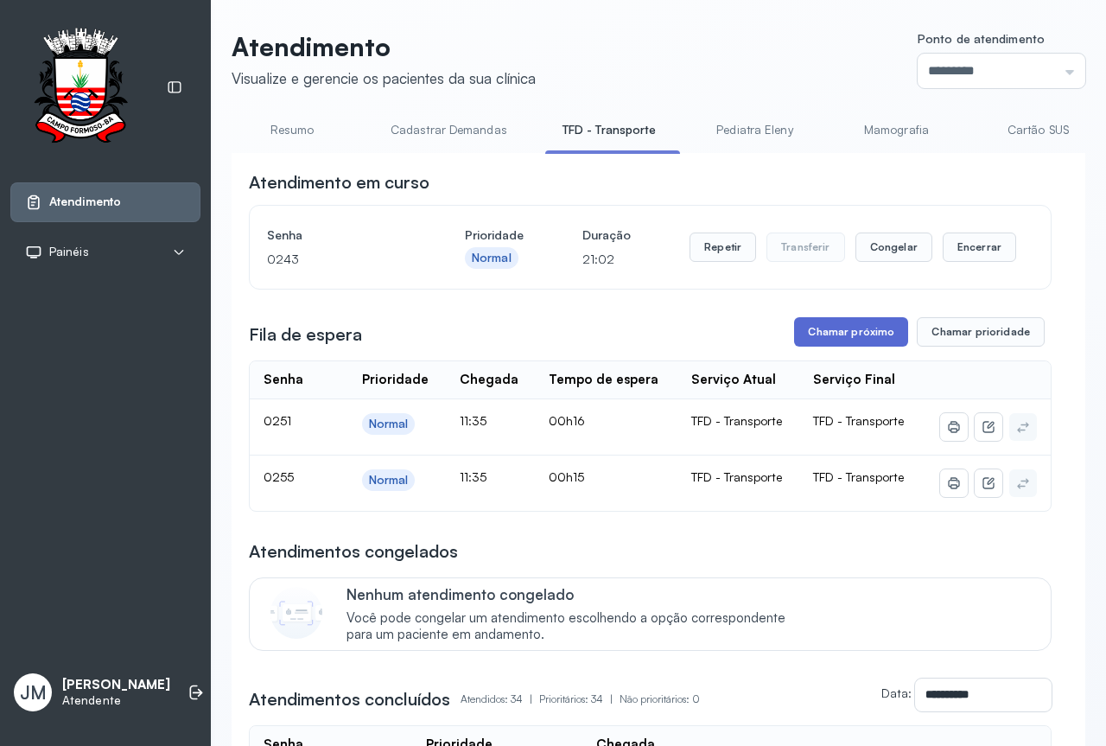
click at [845, 339] on button "Chamar próximo" at bounding box center [851, 331] width 114 height 29
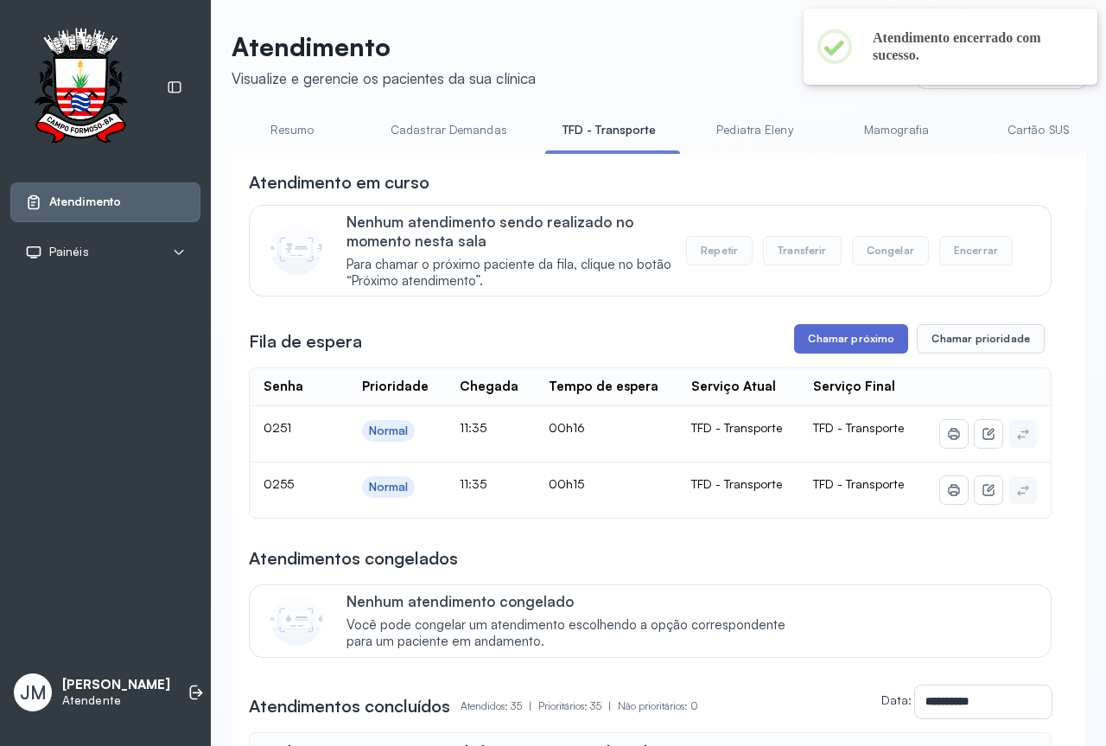
click at [848, 340] on button "Chamar próximo" at bounding box center [851, 338] width 114 height 29
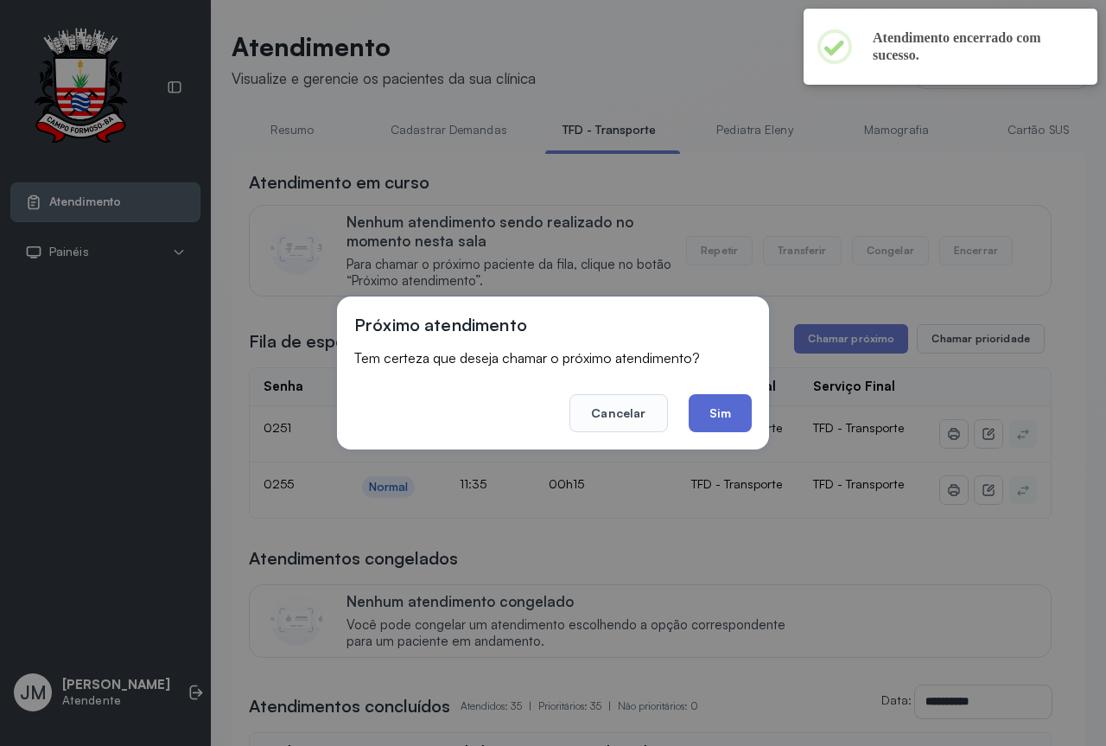
click at [715, 417] on button "Sim" at bounding box center [720, 413] width 63 height 38
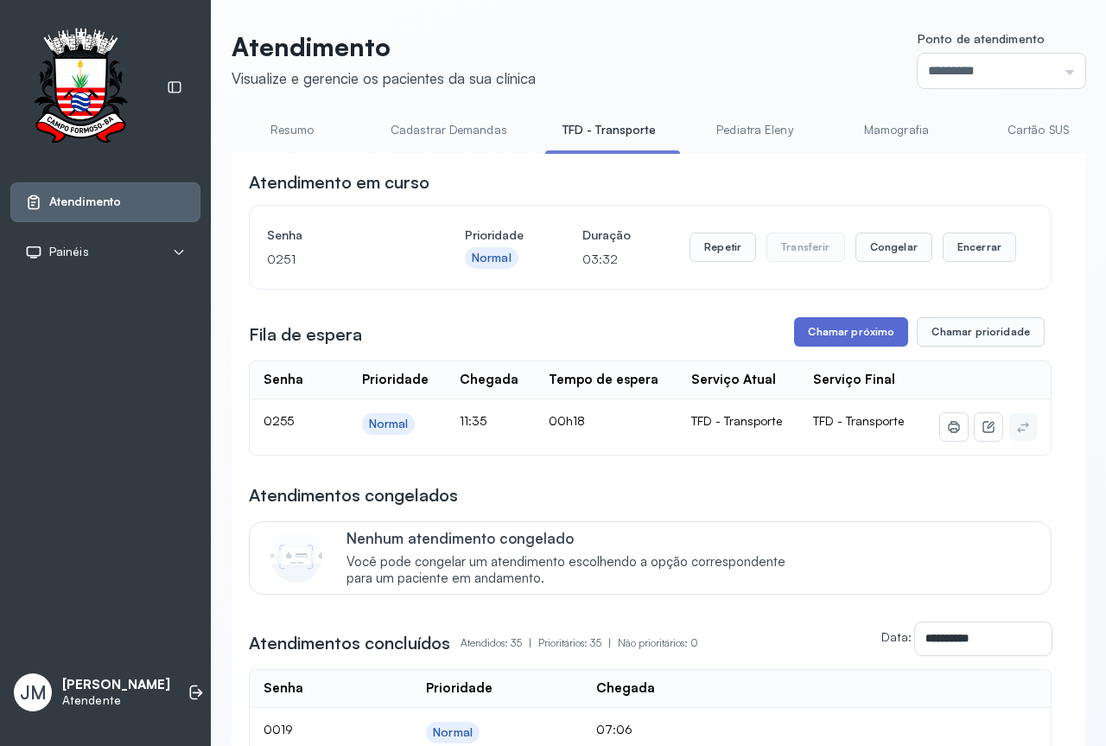
click at [844, 324] on button "Chamar próximo" at bounding box center [851, 331] width 114 height 29
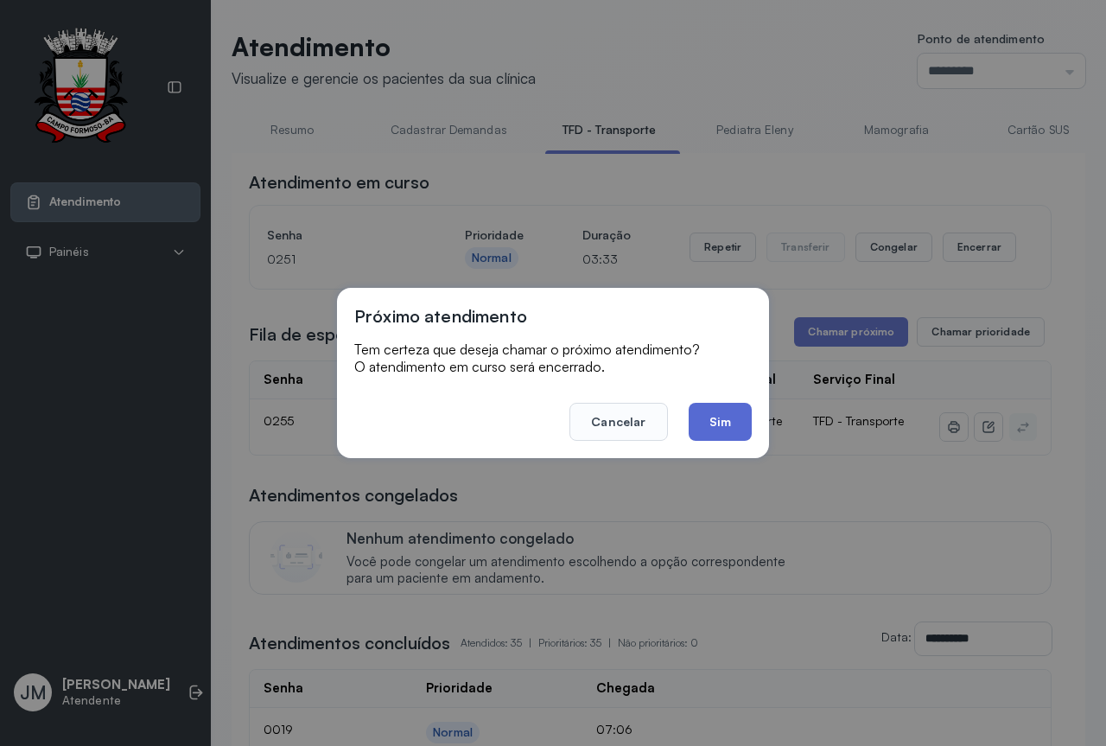
click at [713, 416] on button "Sim" at bounding box center [720, 422] width 63 height 38
